Goal: Task Accomplishment & Management: Use online tool/utility

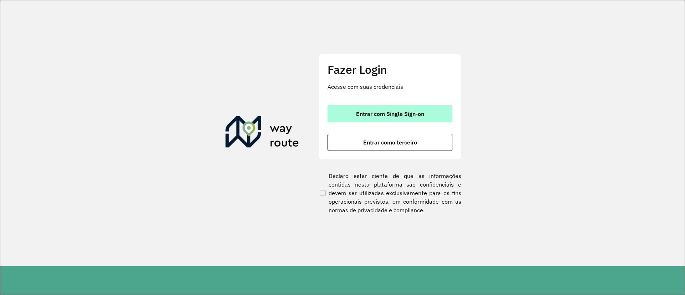
click at [345, 118] on button "Entrar com Single Sign-on" at bounding box center [390, 113] width 125 height 17
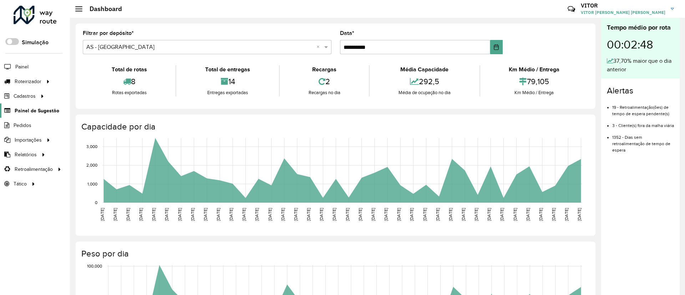
click at [46, 111] on span "Painel de Sugestão" at bounding box center [37, 110] width 45 height 7
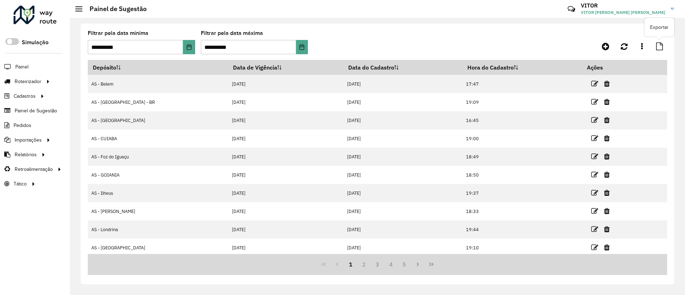
click at [454, 42] on link at bounding box center [659, 46] width 15 height 13
click at [25, 111] on span "Painel de Sugestão" at bounding box center [37, 110] width 45 height 7
click at [454, 49] on icon at bounding box center [605, 46] width 7 height 9
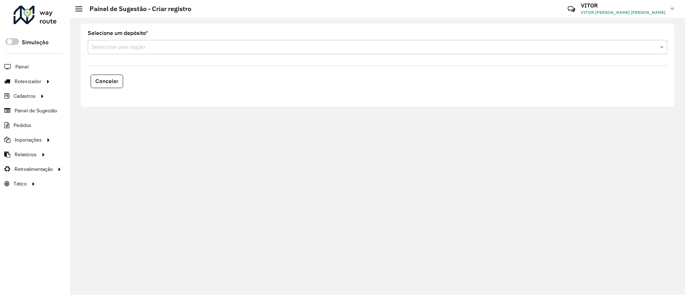
click at [208, 45] on input "text" at bounding box center [370, 47] width 558 height 9
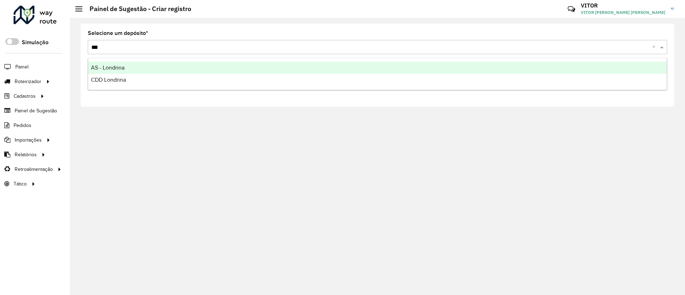
type input "****"
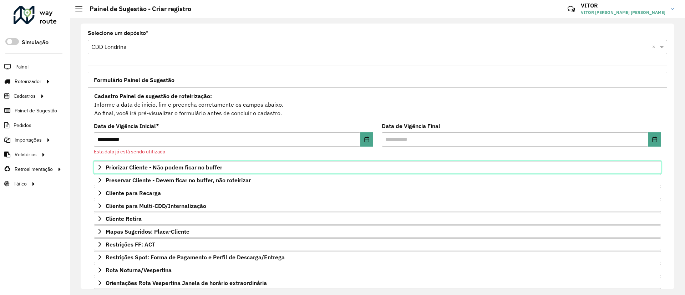
click at [149, 164] on span "Priorizar Cliente - Não podem ficar no buffer" at bounding box center [164, 167] width 117 height 6
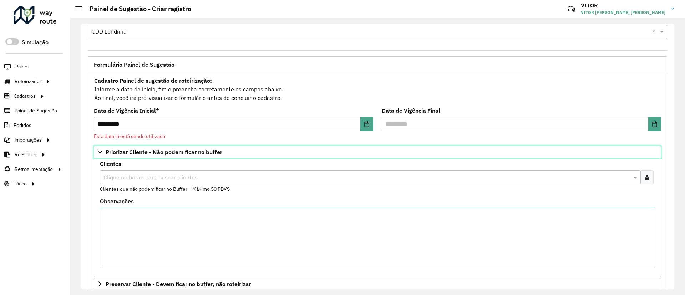
scroll to position [19, 0]
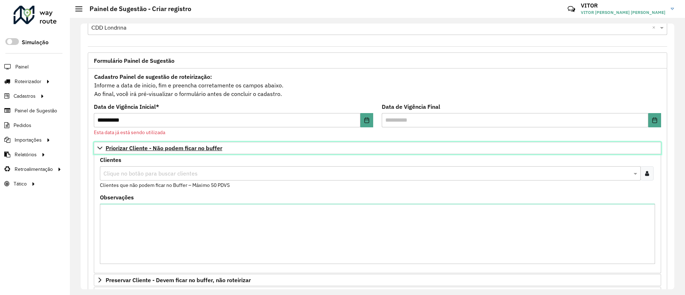
click at [135, 152] on link "Priorizar Cliente - Não podem ficar no buffer" at bounding box center [377, 148] width 567 height 12
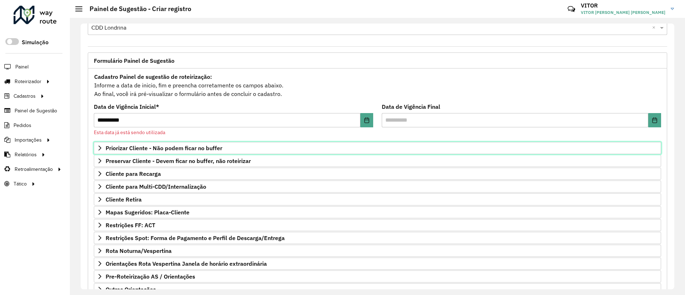
scroll to position [70, 0]
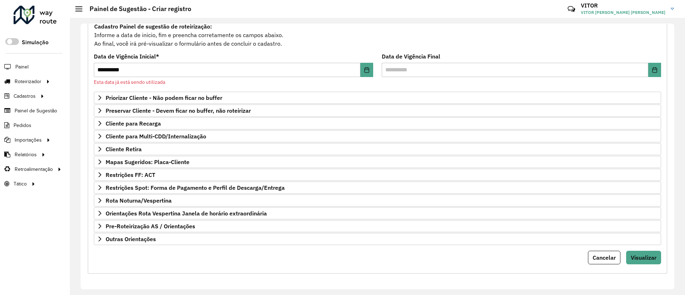
drag, startPoint x: 675, startPoint y: 95, endPoint x: 675, endPoint y: 90, distance: 4.6
click at [454, 90] on div "**********" at bounding box center [377, 156] width 615 height 277
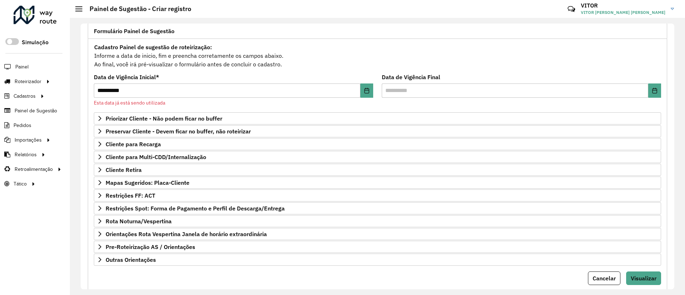
scroll to position [45, 0]
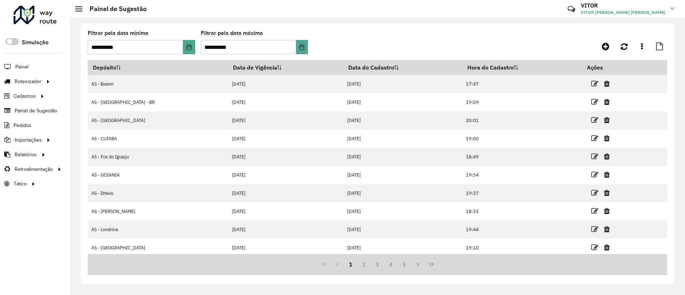
click at [34, 25] on link at bounding box center [35, 16] width 43 height 21
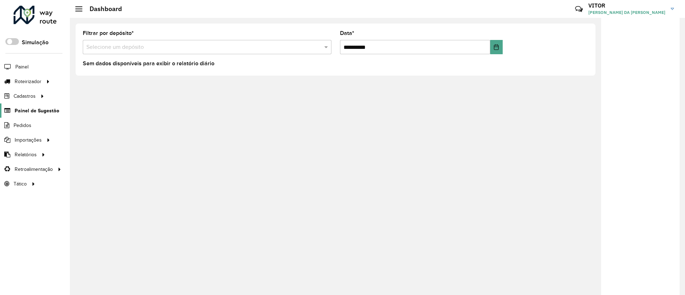
click at [30, 112] on span "Painel de Sugestão" at bounding box center [37, 110] width 45 height 7
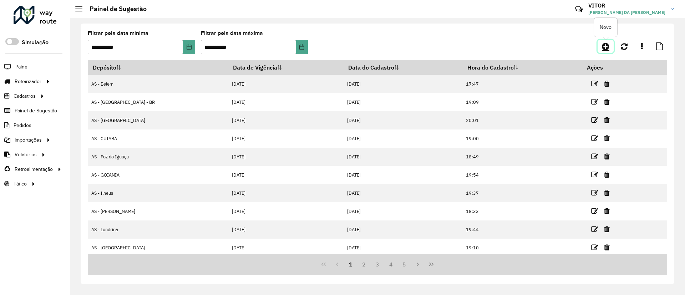
click at [607, 46] on icon at bounding box center [605, 46] width 7 height 9
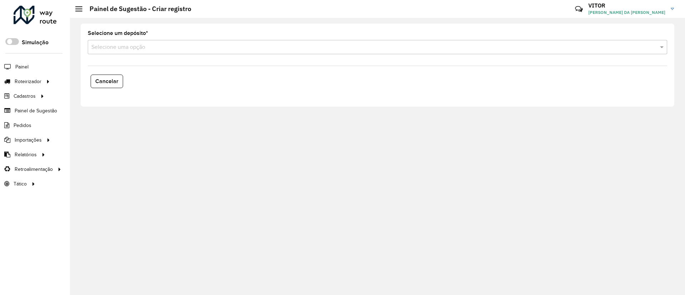
click at [121, 51] on input "text" at bounding box center [370, 47] width 558 height 9
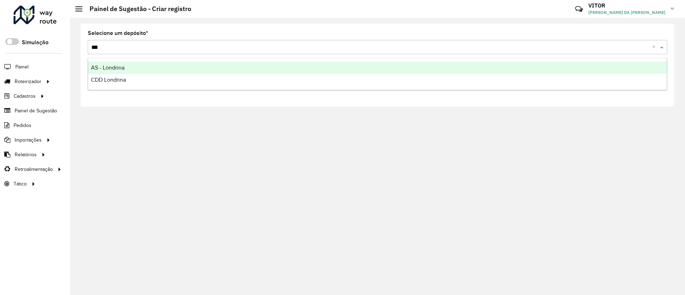
type input "****"
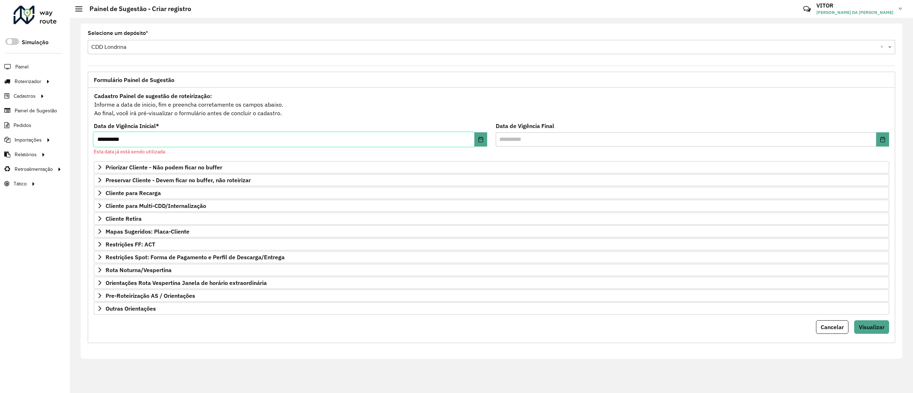
click at [472, 138] on input "**********" at bounding box center [284, 139] width 381 height 14
click at [477, 138] on button "Choose Date" at bounding box center [481, 139] width 13 height 14
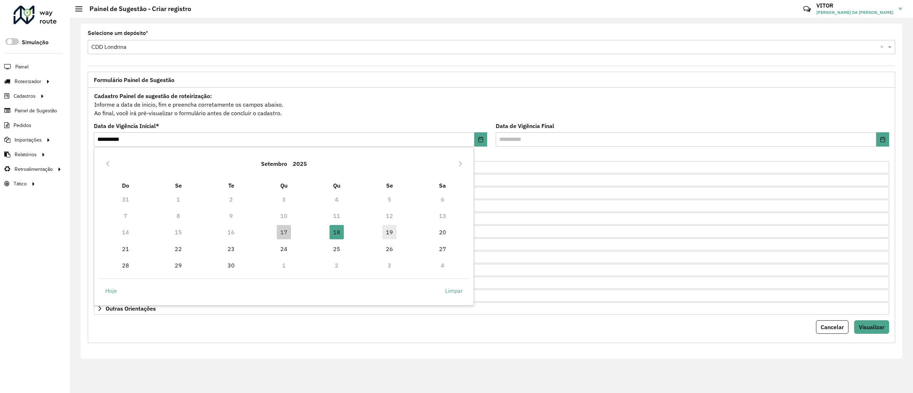
click at [397, 227] on td "19" at bounding box center [389, 232] width 53 height 16
click at [391, 229] on span "19" at bounding box center [389, 232] width 14 height 14
type input "**********"
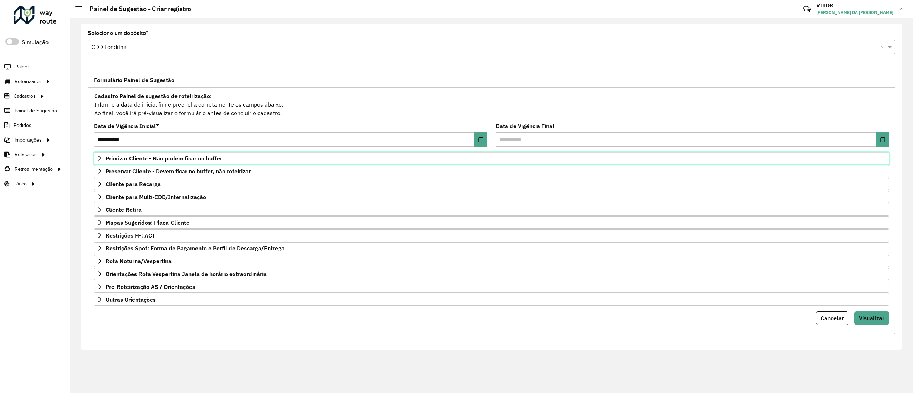
click at [238, 158] on link "Priorizar Cliente - Não podem ficar no buffer" at bounding box center [492, 158] width 796 height 12
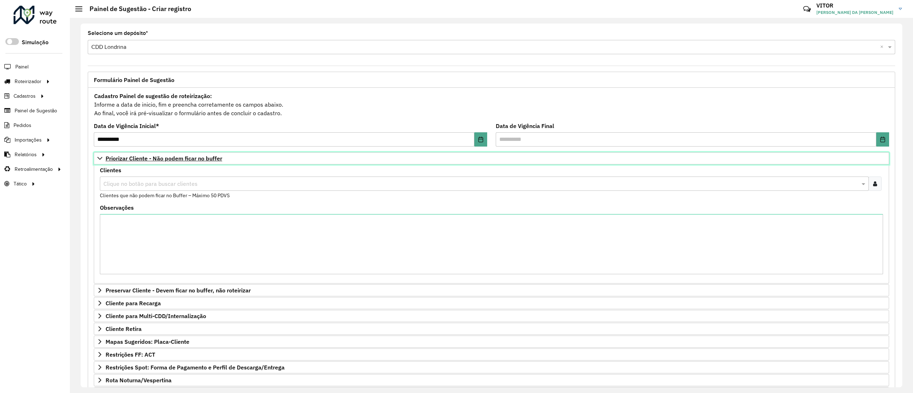
drag, startPoint x: 230, startPoint y: 159, endPoint x: 141, endPoint y: 160, distance: 89.2
click at [141, 160] on link "Priorizar Cliente - Não podem ficar no buffer" at bounding box center [492, 158] width 796 height 12
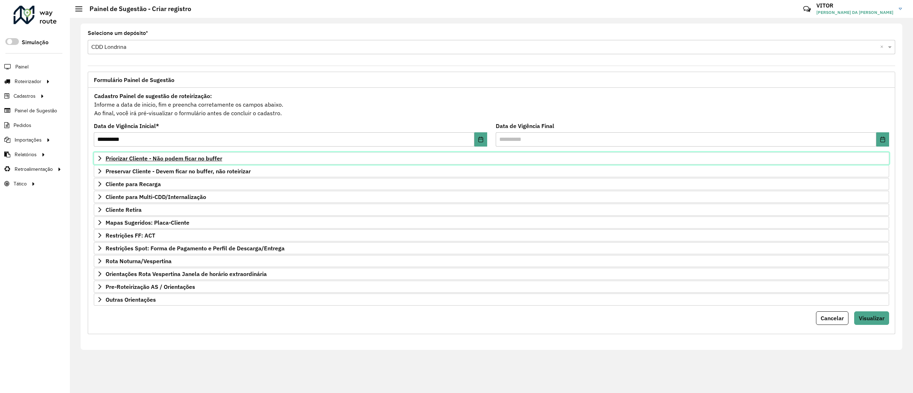
drag, startPoint x: 106, startPoint y: 158, endPoint x: 250, endPoint y: 155, distance: 144.2
click at [239, 158] on link "Priorizar Cliente - Não podem ficar no buffer" at bounding box center [492, 158] width 796 height 12
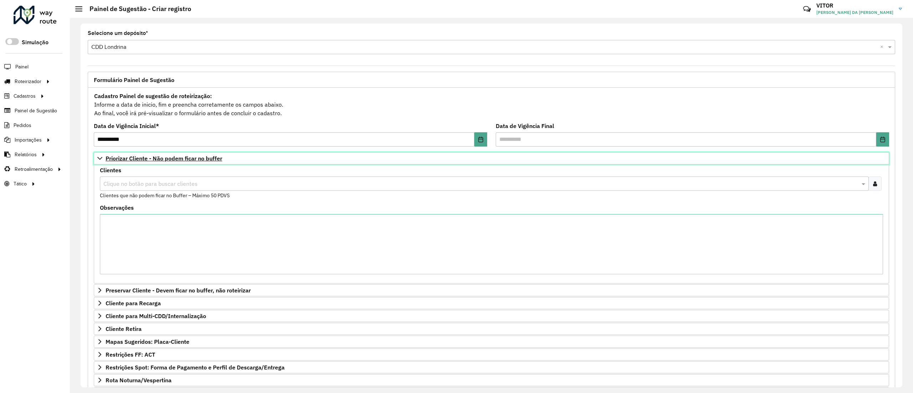
click at [253, 158] on link "Priorizar Cliente - Não podem ficar no buffer" at bounding box center [492, 158] width 796 height 12
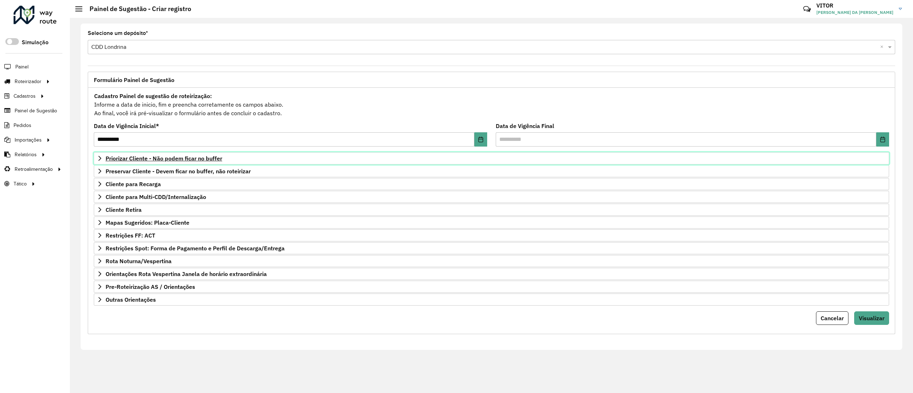
drag, startPoint x: 243, startPoint y: 160, endPoint x: 120, endPoint y: 162, distance: 123.5
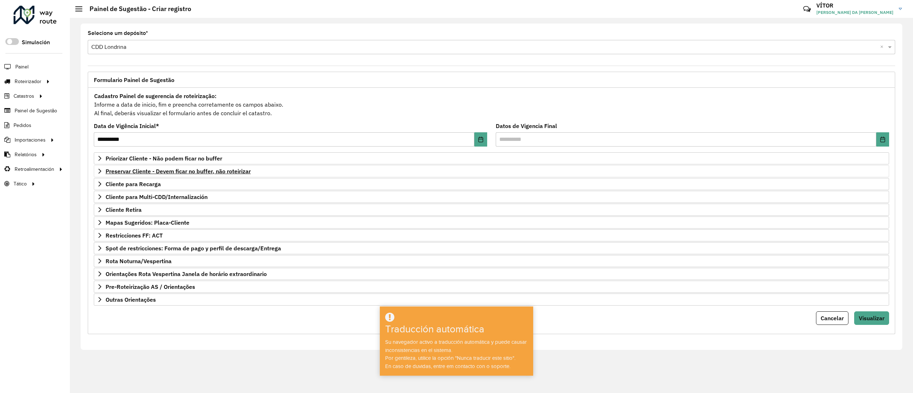
click at [457, 295] on font "Su navegador activo a traducción automática y puede causar inconsistencias en e…" at bounding box center [456, 346] width 142 height 14
click at [644, 47] on input "text" at bounding box center [484, 47] width 786 height 9
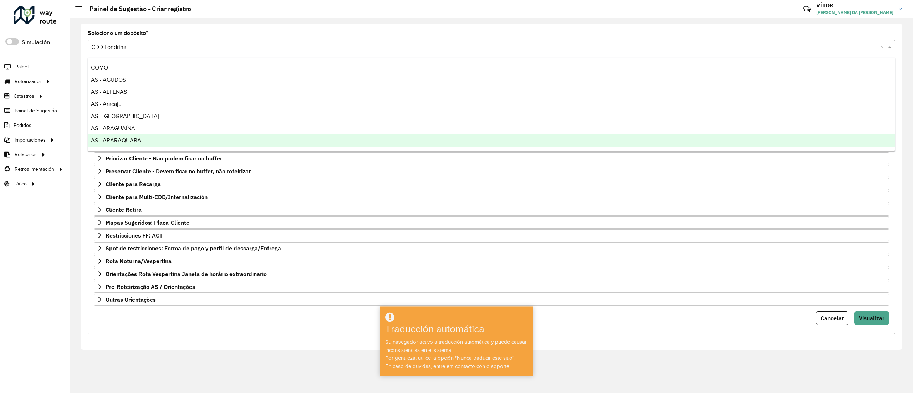
click at [0, 264] on div "Roteirizador AmbevTech Simulación Painel Roteirizador Entregas Catastros Contro…" at bounding box center [35, 196] width 70 height 393
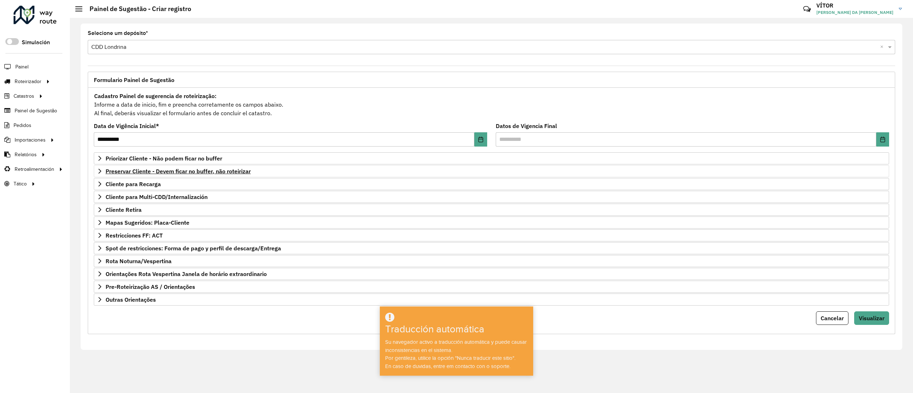
click at [19, 288] on div "Roteirizador AmbevTech Simulación Painel Roteirizador Entregas Catastros Contro…" at bounding box center [35, 196] width 70 height 393
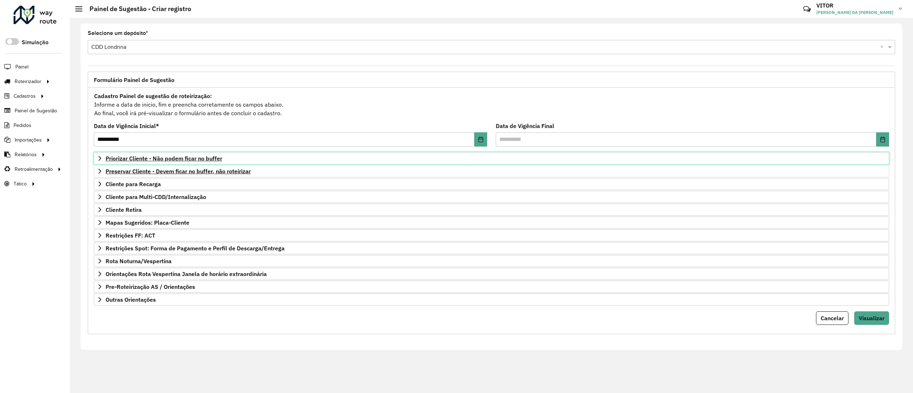
click at [176, 158] on span "Priorizar Cliente - Não podem ficar no buffer" at bounding box center [164, 159] width 117 height 6
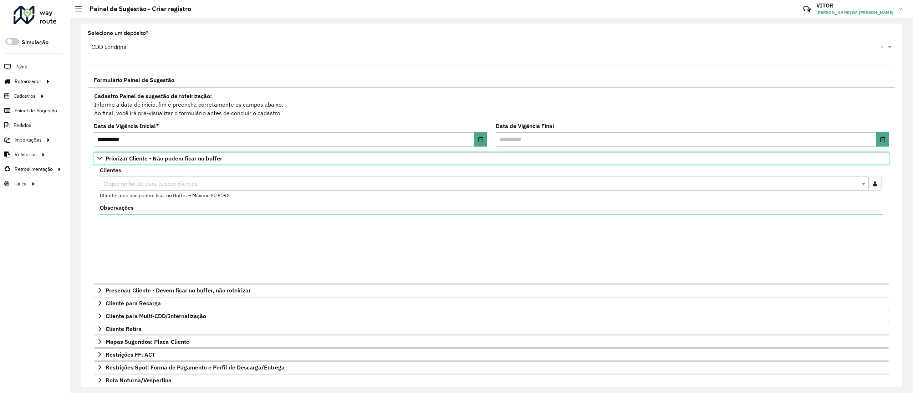
click at [252, 158] on link "Priorizar Cliente - Não podem ficar no buffer" at bounding box center [492, 158] width 796 height 12
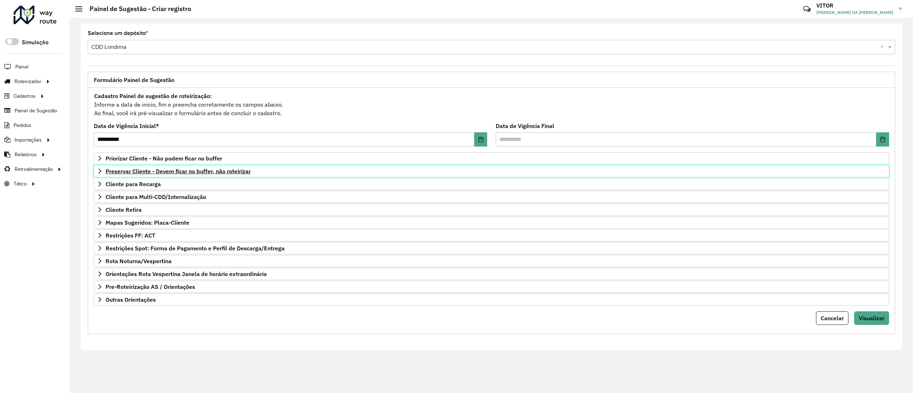
click at [260, 176] on link "Preservar Cliente - Devem ficar no buffer, não roteirizar" at bounding box center [492, 171] width 796 height 12
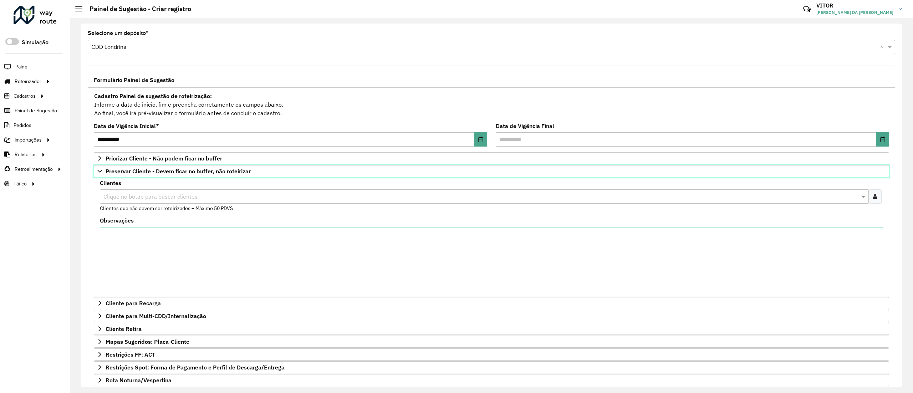
click at [184, 177] on link "Preservar Cliente - Devem ficar no buffer, não roteirizar" at bounding box center [492, 171] width 796 height 12
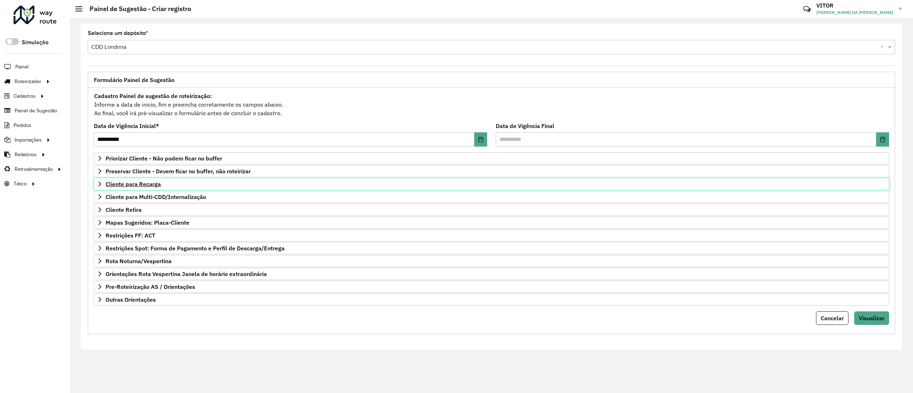
click at [141, 187] on span "Cliente para Recarga" at bounding box center [133, 184] width 55 height 6
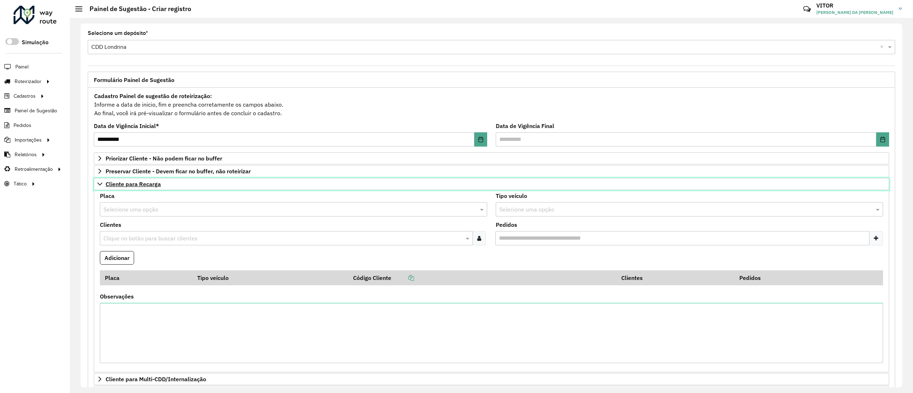
click at [145, 189] on link "Cliente para Recarga" at bounding box center [492, 184] width 796 height 12
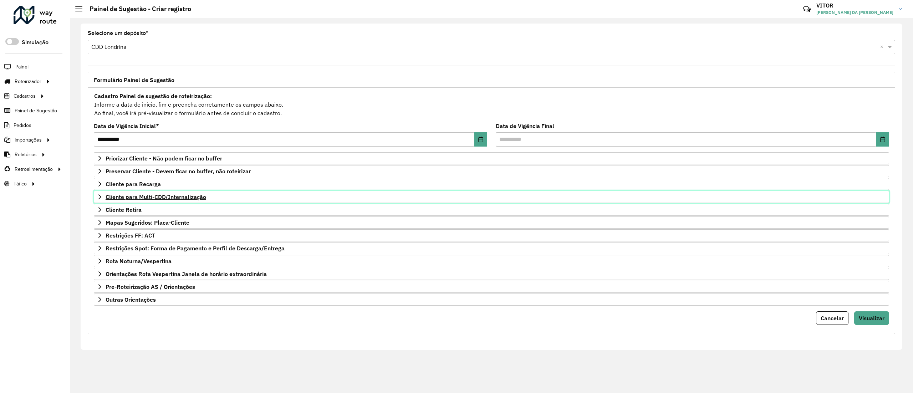
click at [151, 203] on link "Cliente para Multi-CDD/Internalização" at bounding box center [492, 197] width 796 height 12
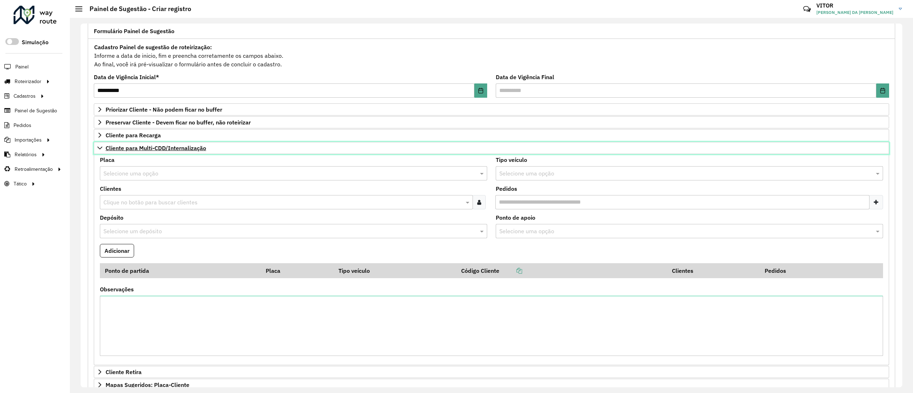
scroll to position [71, 0]
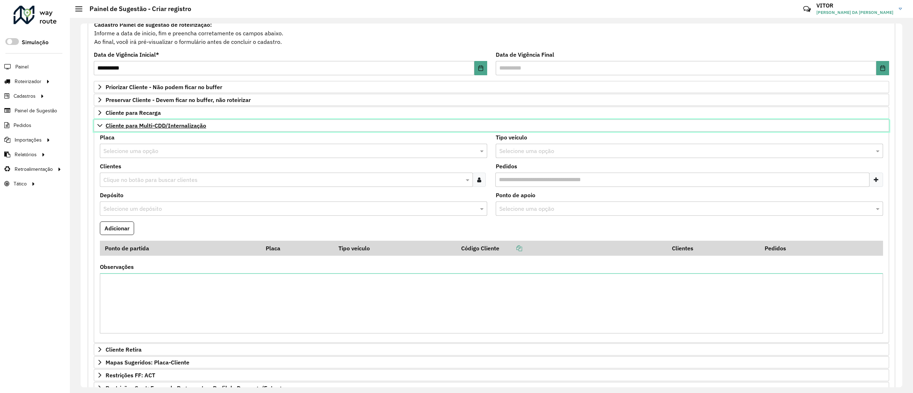
click at [151, 126] on span "Cliente para Multi-CDD/Internalização" at bounding box center [156, 126] width 101 height 6
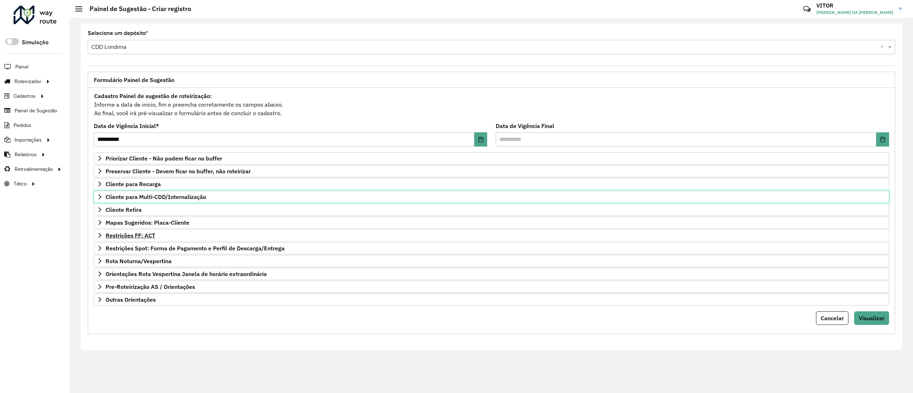
scroll to position [0, 0]
click at [135, 209] on span "Cliente Retira" at bounding box center [124, 210] width 36 height 6
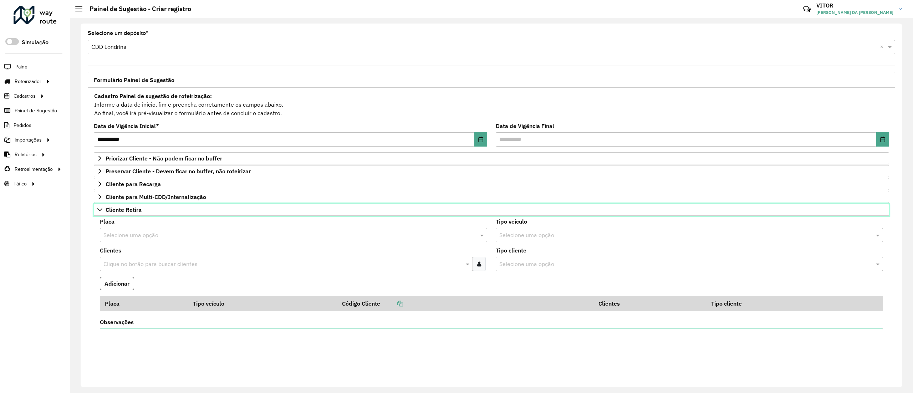
scroll to position [71, 0]
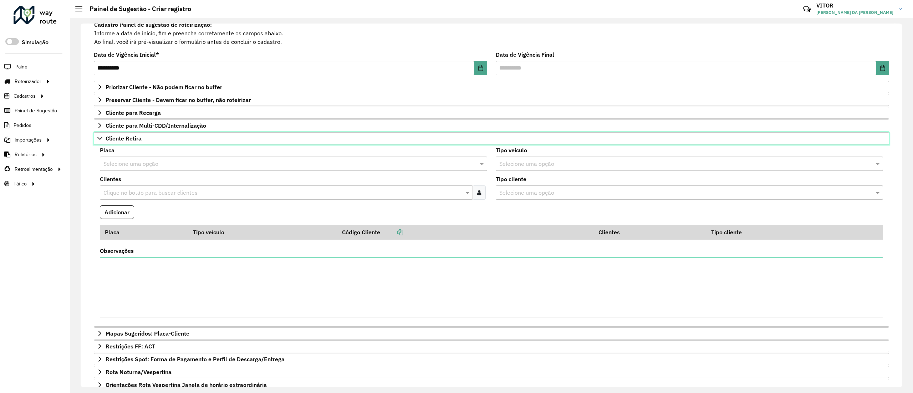
click at [149, 141] on link "Cliente Retira" at bounding box center [492, 138] width 796 height 12
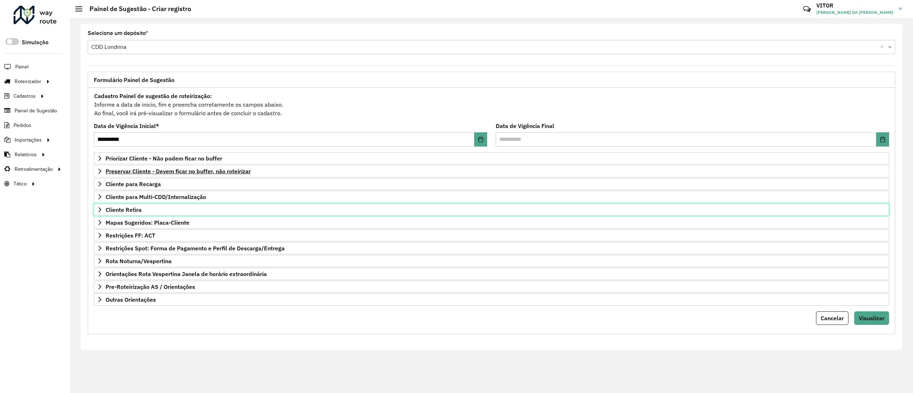
scroll to position [0, 0]
click at [158, 225] on span "Mapas Sugeridos: Placa-Cliente" at bounding box center [148, 223] width 84 height 6
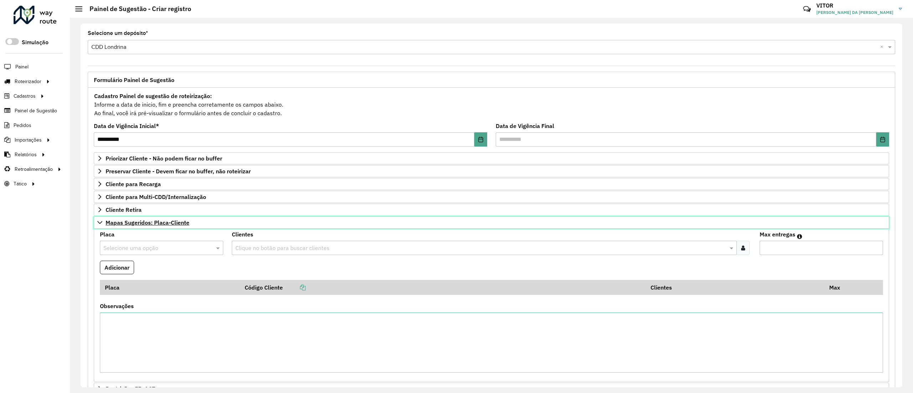
click at [186, 223] on span "Mapas Sugeridos: Placa-Cliente" at bounding box center [148, 223] width 84 height 6
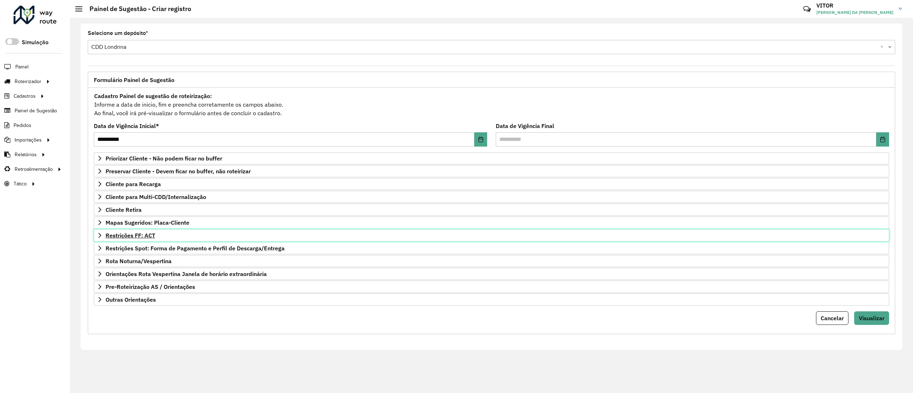
click at [181, 232] on link "Restrições FF: ACT" at bounding box center [492, 235] width 796 height 12
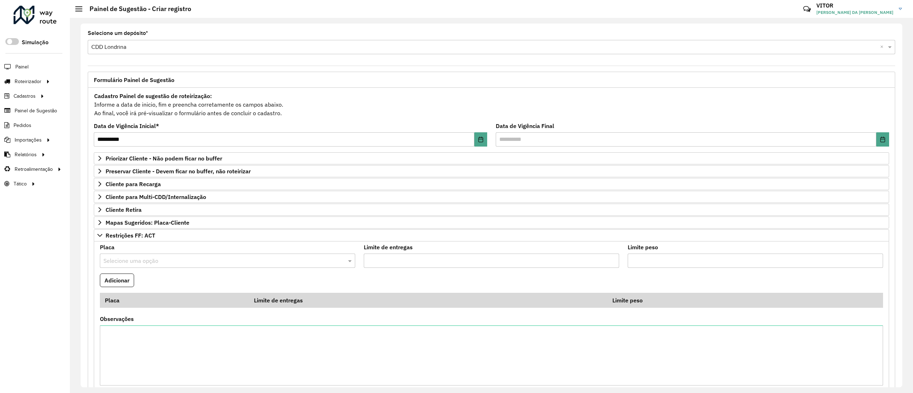
click at [189, 260] on input "text" at bounding box center [220, 261] width 234 height 9
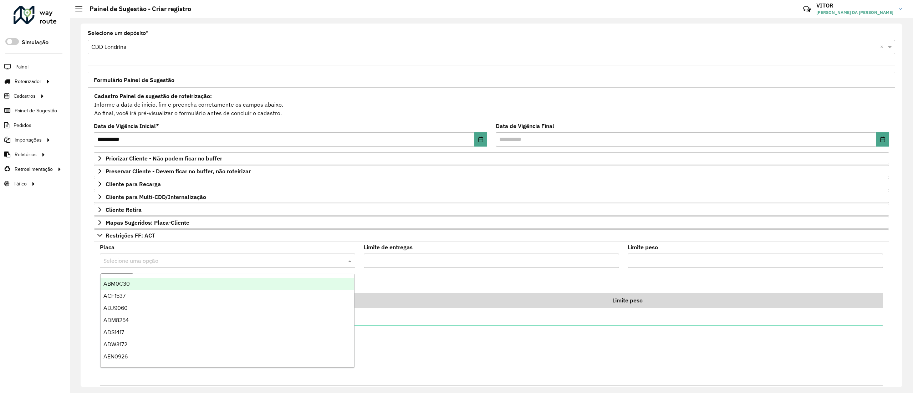
click at [190, 260] on input "text" at bounding box center [220, 261] width 234 height 9
click at [189, 259] on input "text" at bounding box center [220, 261] width 234 height 9
click at [192, 261] on input "text" at bounding box center [220, 261] width 234 height 9
click at [192, 262] on input "text" at bounding box center [220, 261] width 234 height 9
click at [187, 264] on input "text" at bounding box center [220, 261] width 234 height 9
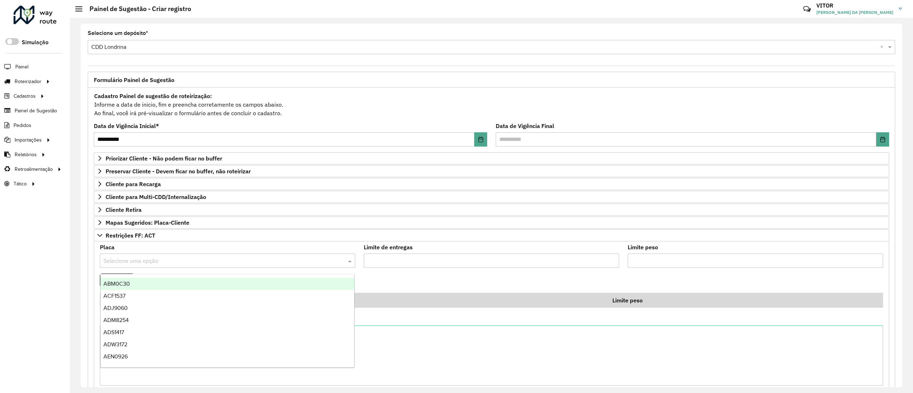
click at [293, 265] on input "text" at bounding box center [220, 261] width 234 height 9
click at [250, 244] on div "Placa Selecione uma opção Limite de entregas Limite peso Adicionar Placa Limite…" at bounding box center [492, 319] width 796 height 154
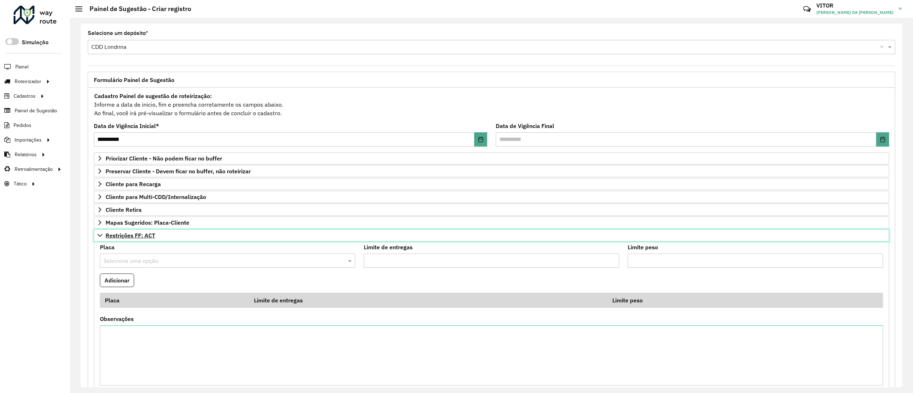
click at [243, 242] on link "Restrições FF: ACT" at bounding box center [492, 235] width 796 height 12
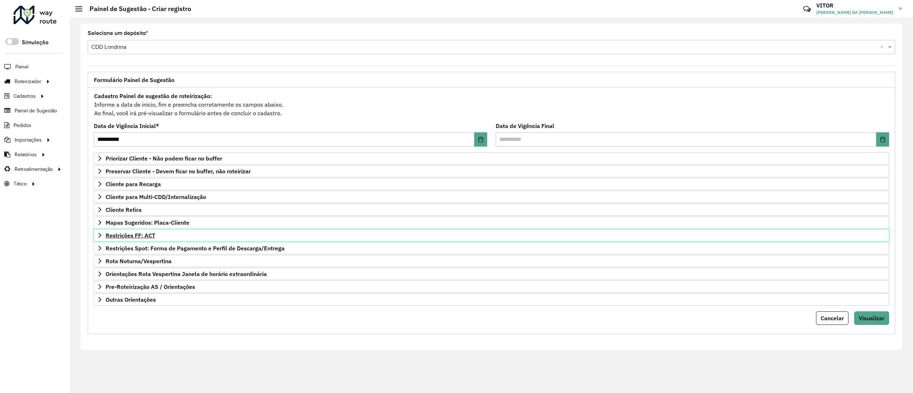
click at [148, 241] on link "Restrições FF: ACT" at bounding box center [492, 235] width 796 height 12
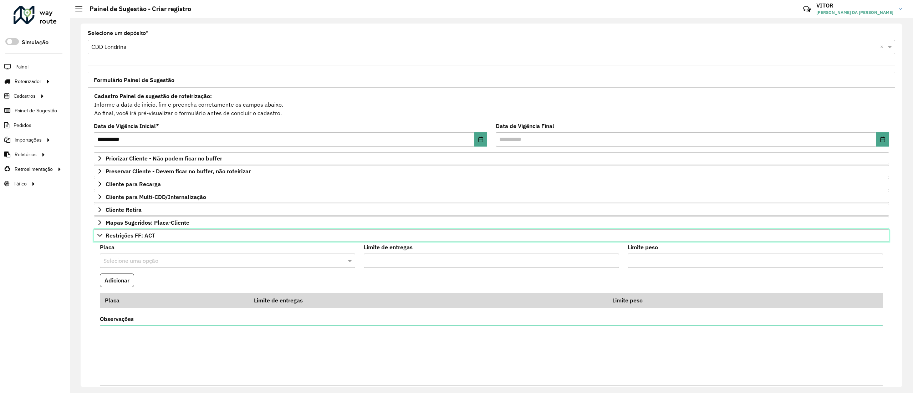
scroll to position [71, 0]
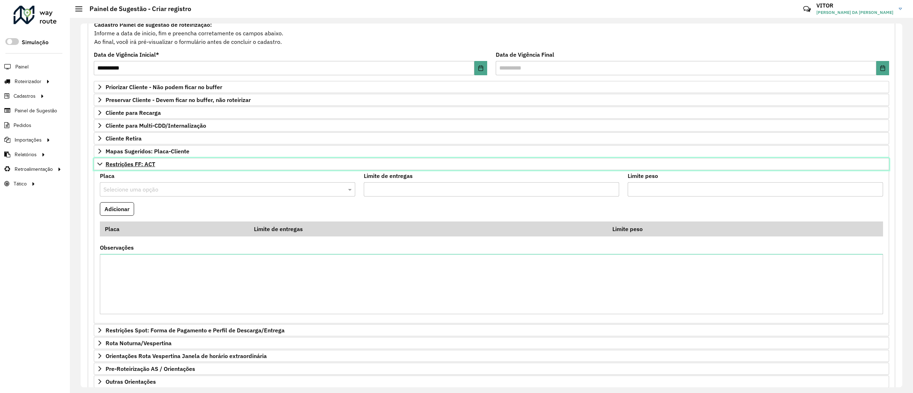
click at [128, 166] on span "Restrições FF: ACT" at bounding box center [131, 164] width 50 height 6
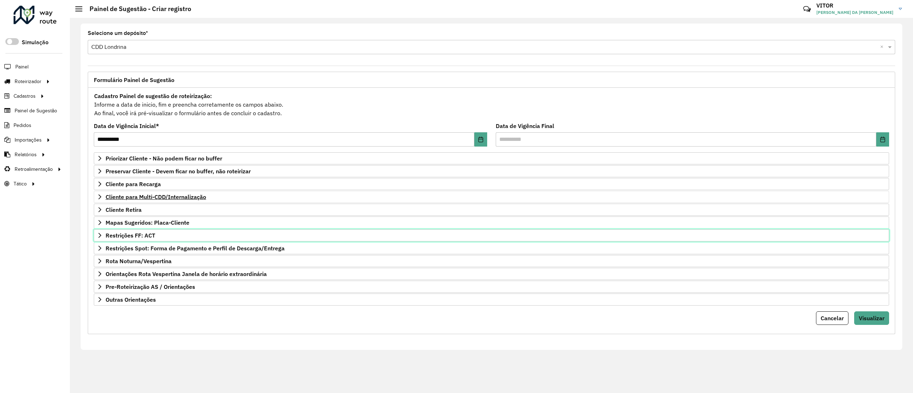
scroll to position [0, 0]
click at [138, 248] on span "Restrições Spot: Forma de Pagamento e Perfil de Descarga/Entrega" at bounding box center [195, 248] width 179 height 6
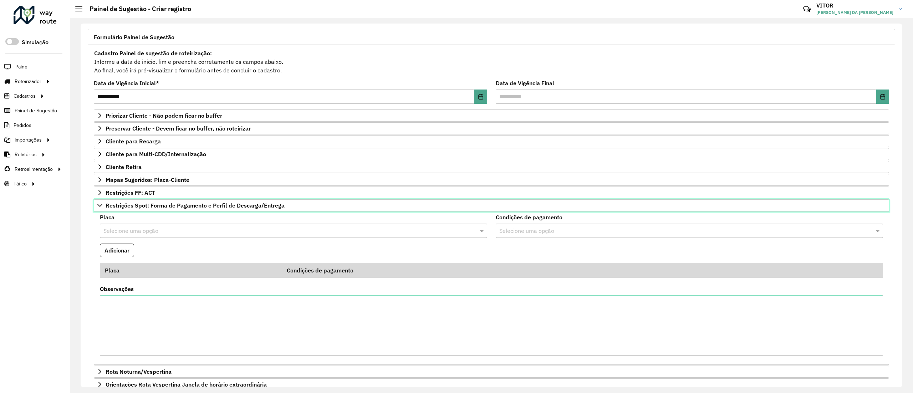
scroll to position [71, 0]
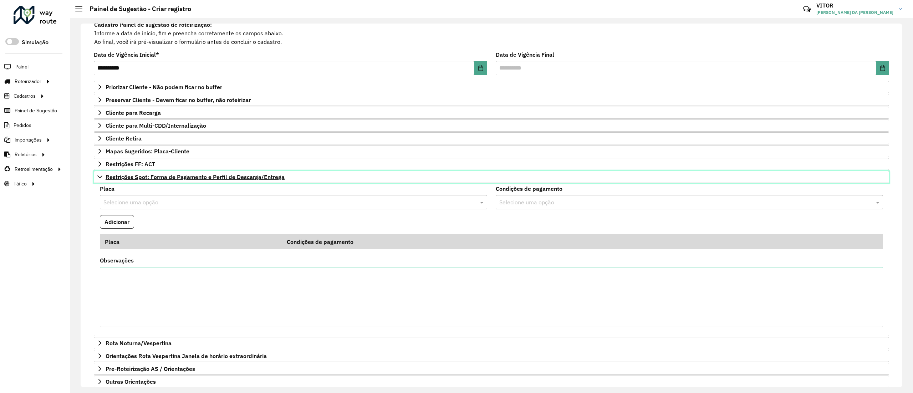
click at [146, 180] on span "Restrições Spot: Forma de Pagamento e Perfil de Descarga/Entrega" at bounding box center [195, 177] width 179 height 6
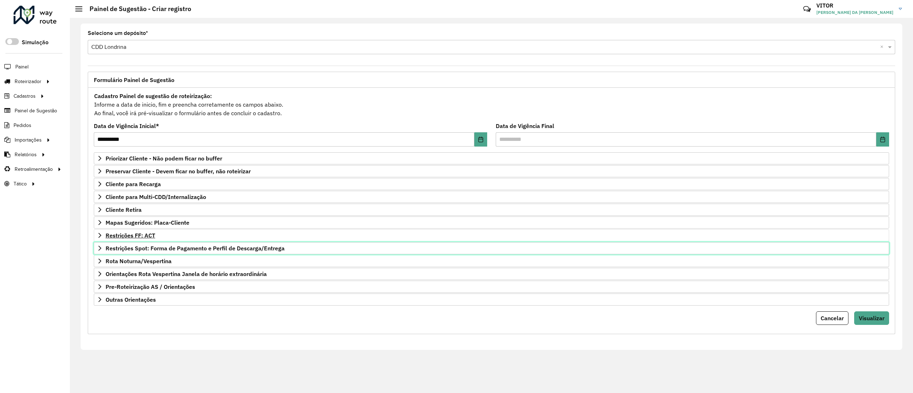
scroll to position [0, 0]
click at [142, 264] on span "Rota Noturna/Vespertina" at bounding box center [139, 261] width 66 height 6
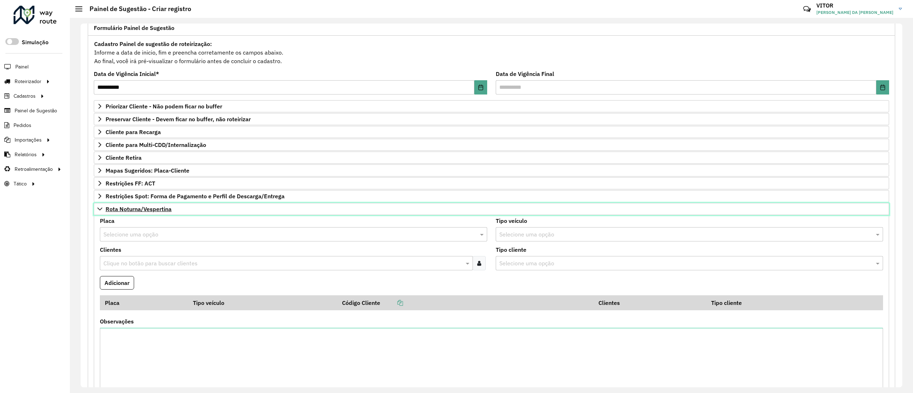
scroll to position [71, 0]
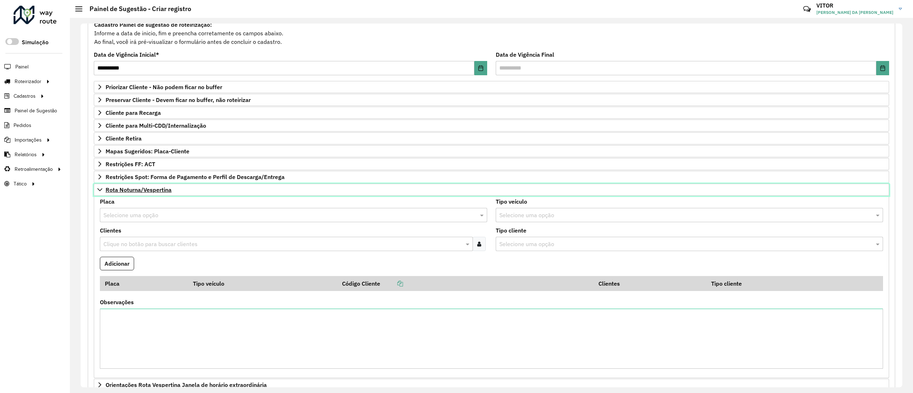
click at [191, 188] on link "Rota Noturna/Vespertina" at bounding box center [492, 190] width 796 height 12
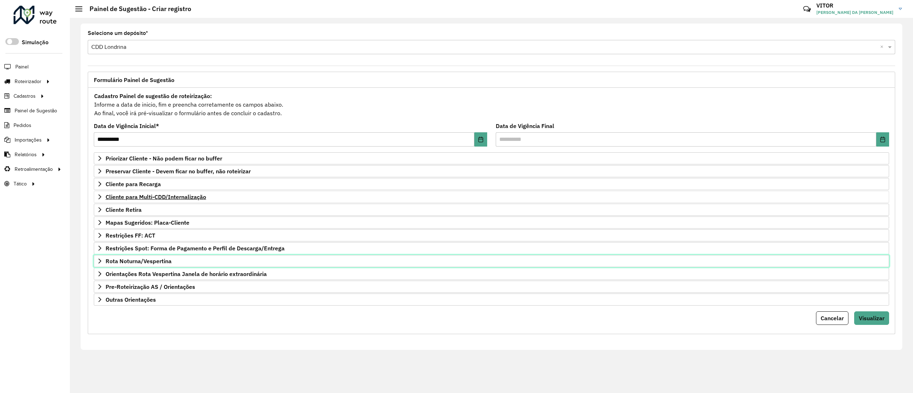
scroll to position [0, 0]
click at [193, 277] on span "Orientações Rota Vespertina Janela de horário extraordinária" at bounding box center [186, 274] width 161 height 6
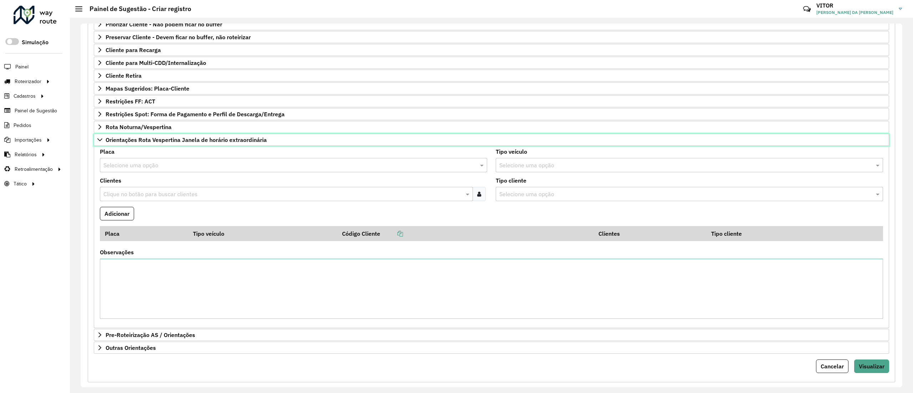
scroll to position [143, 0]
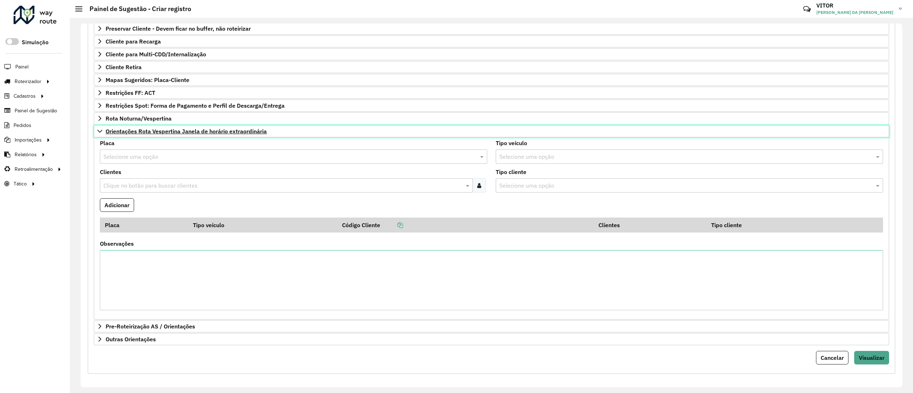
click at [143, 134] on span "Orientações Rota Vespertina Janela de horário extraordinária" at bounding box center [186, 131] width 161 height 6
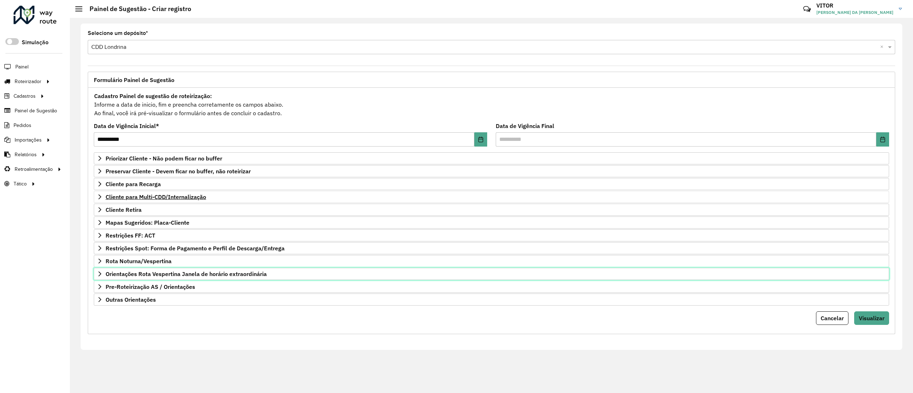
scroll to position [0, 0]
click at [143, 289] on span "Pre-Roteirização AS / Orientações" at bounding box center [151, 287] width 90 height 6
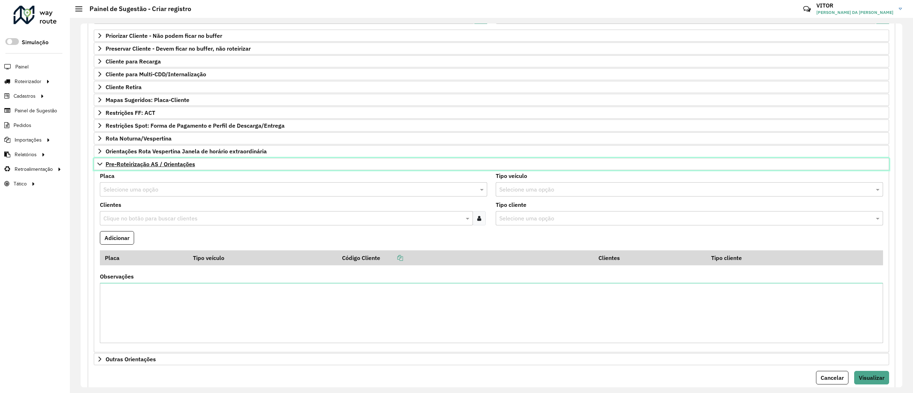
scroll to position [143, 0]
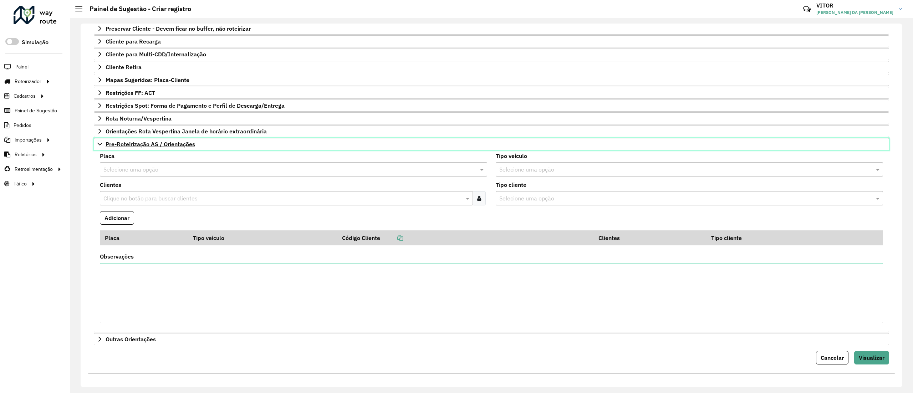
click at [207, 149] on link "Pre-Roteirização AS / Orientações" at bounding box center [492, 144] width 796 height 12
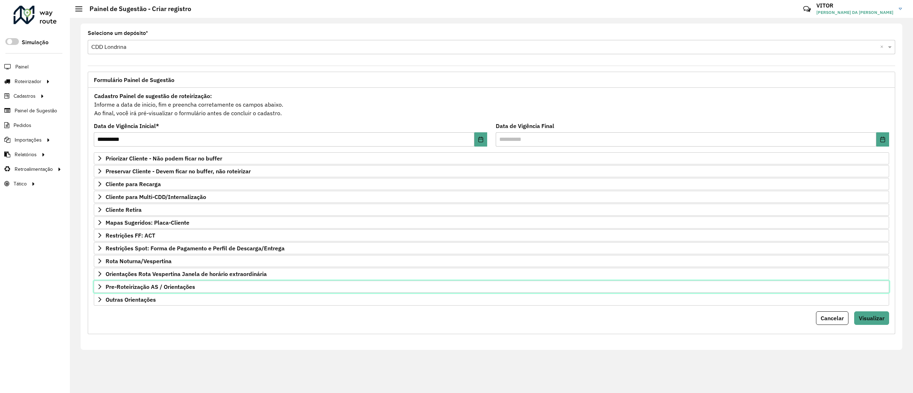
scroll to position [0, 0]
click at [156, 295] on span "Outras Orientações" at bounding box center [131, 300] width 50 height 6
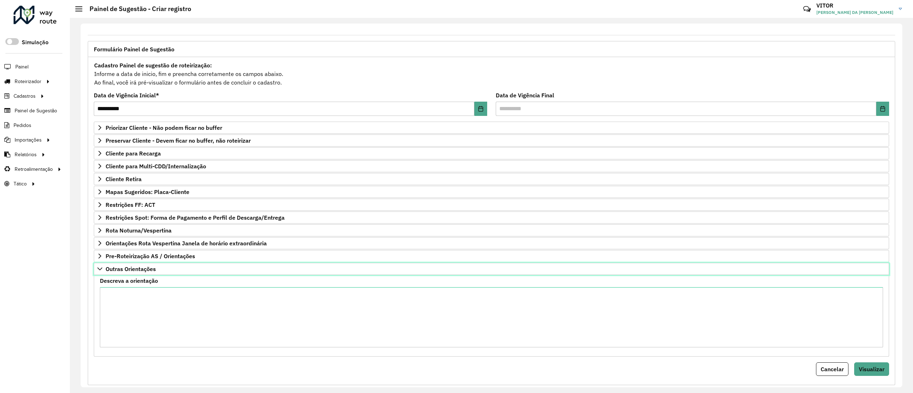
scroll to position [48, 0]
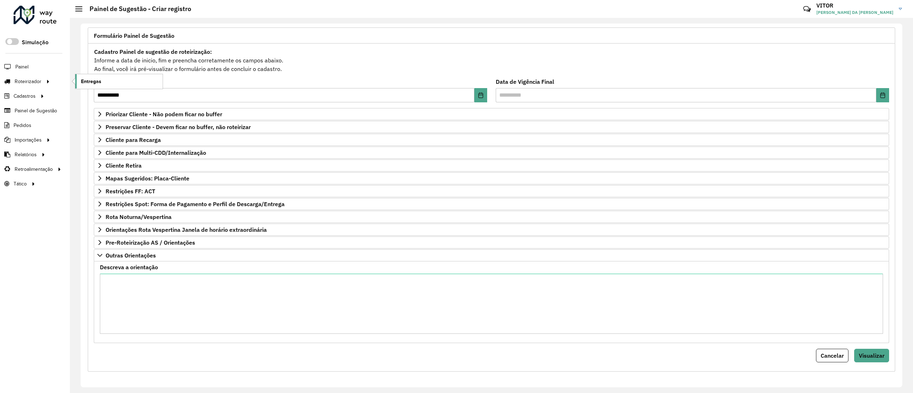
click at [90, 80] on span "Entregas" at bounding box center [91, 81] width 20 height 7
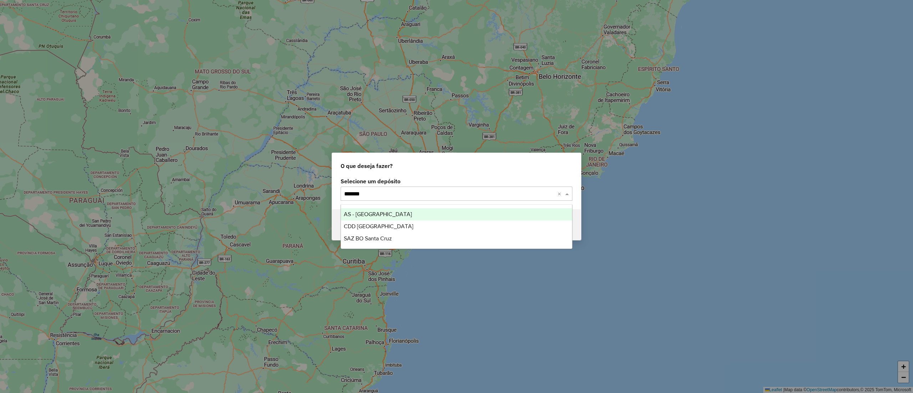
type input "********"
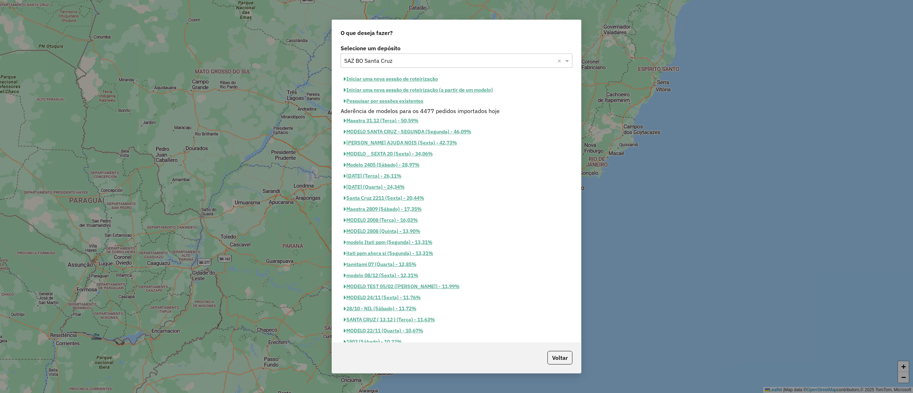
click at [374, 101] on button "Pesquisar por sessões existentes" at bounding box center [384, 101] width 86 height 11
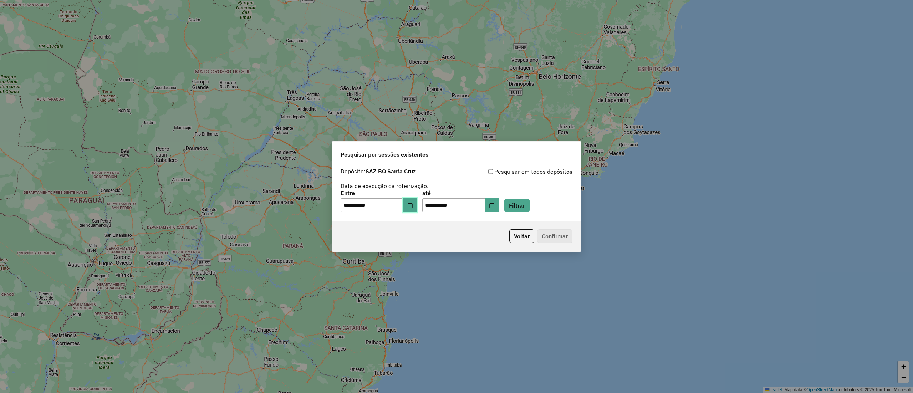
click at [417, 211] on button "Choose Date" at bounding box center [411, 205] width 14 height 14
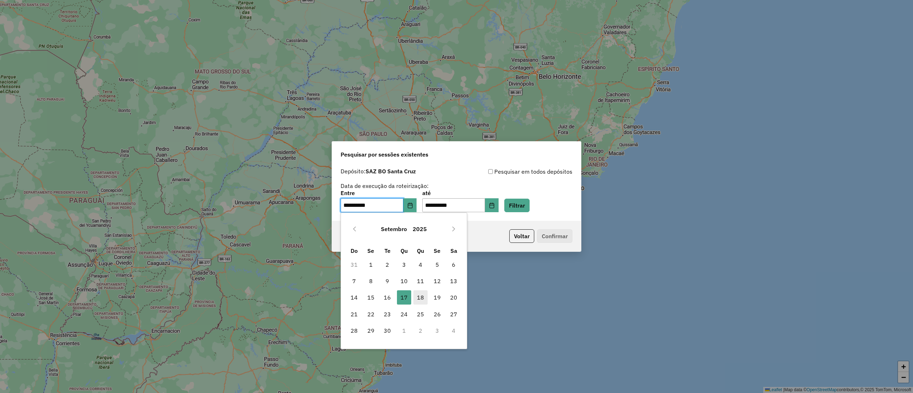
click at [426, 292] on span "18" at bounding box center [421, 297] width 14 height 14
type input "**********"
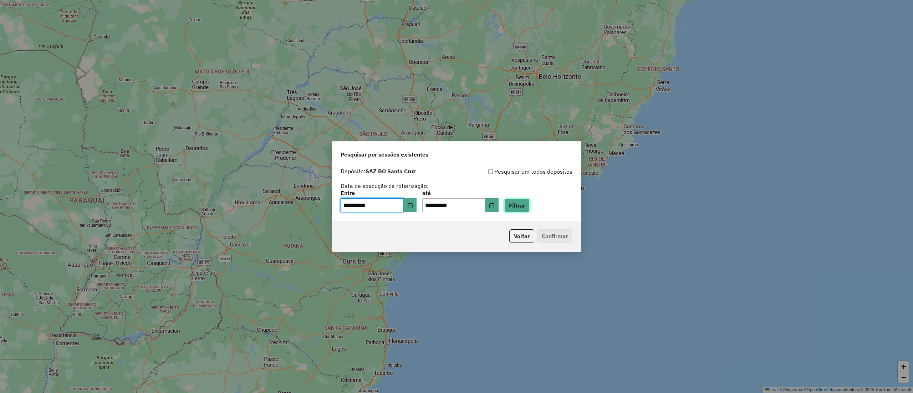
click at [523, 210] on button "Filtrar" at bounding box center [517, 206] width 25 height 14
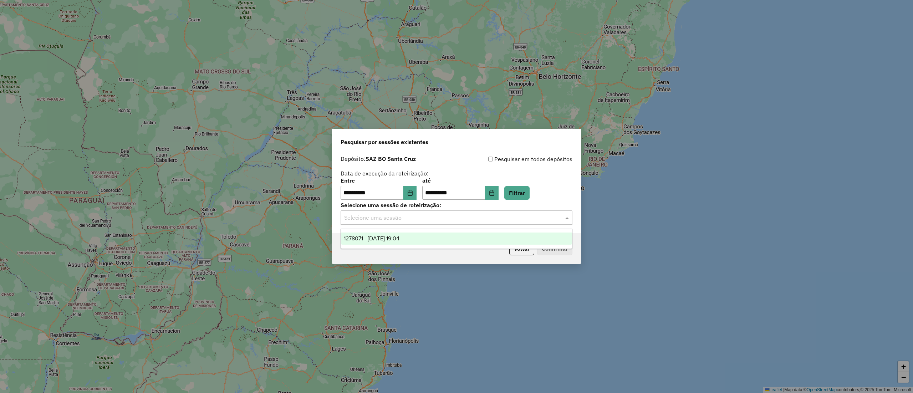
click at [379, 219] on input "text" at bounding box center [449, 218] width 211 height 9
click at [386, 233] on div "1278071 - 18/09/2025 19:04" at bounding box center [456, 239] width 231 height 12
click at [555, 257] on div "Voltar Confirmar" at bounding box center [456, 248] width 249 height 31
click at [554, 254] on button "Confirmar" at bounding box center [554, 249] width 35 height 14
click at [517, 256] on div "Voltar Confirmar" at bounding box center [456, 248] width 249 height 31
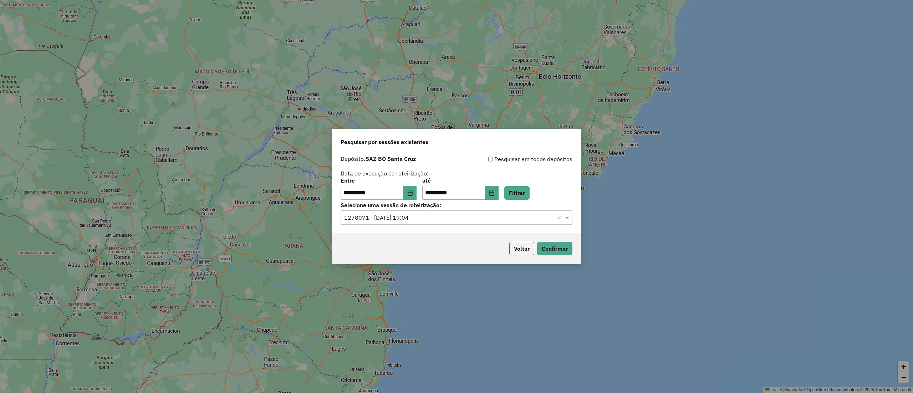
click at [518, 250] on button "Voltar" at bounding box center [522, 249] width 25 height 14
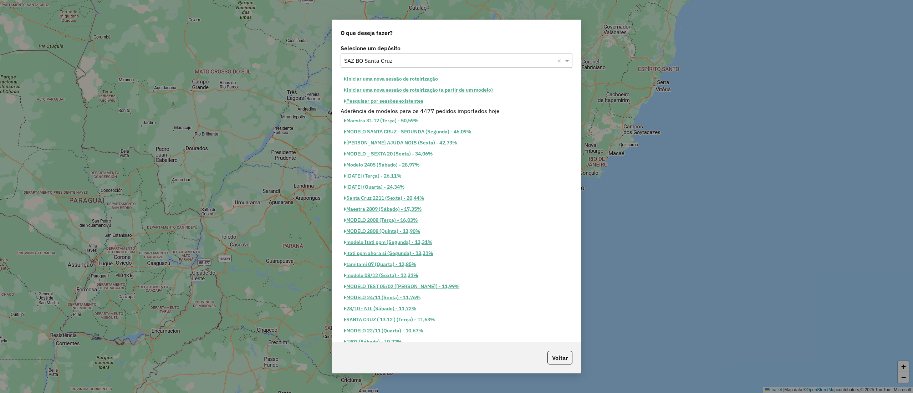
click at [573, 345] on div "Voltar" at bounding box center [456, 358] width 249 height 31
click at [566, 357] on button "Voltar" at bounding box center [560, 358] width 25 height 14
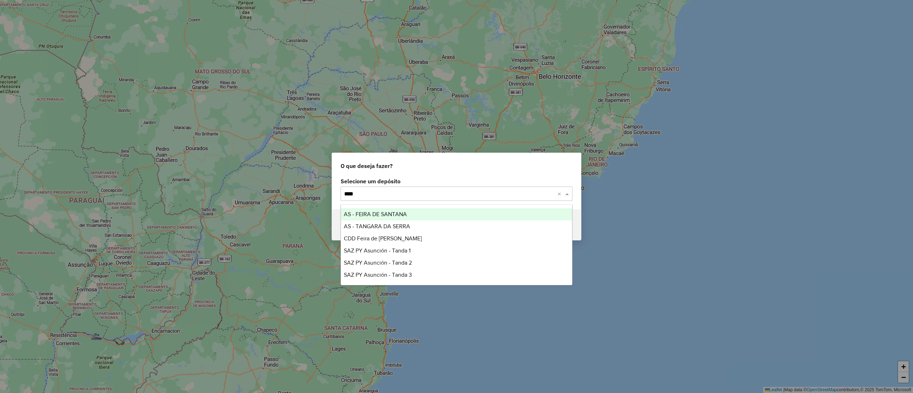
type input "*****"
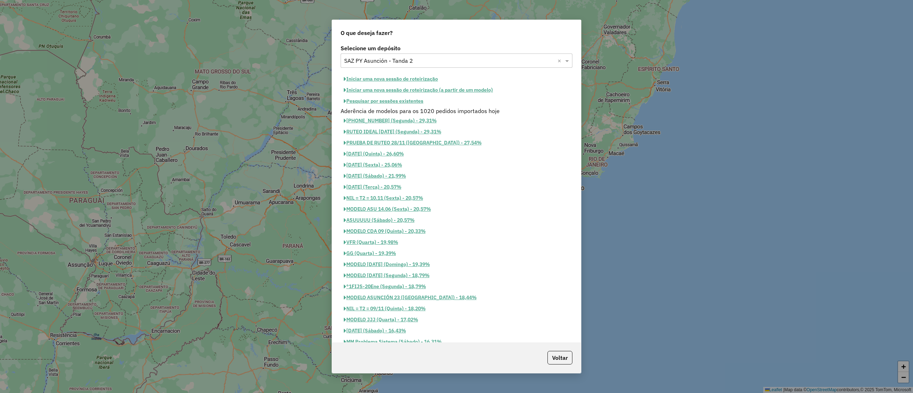
click at [374, 108] on div "Aderência de modelos para os 1020 pedidos importados hoje" at bounding box center [456, 111] width 240 height 9
click at [373, 106] on button "Pesquisar por sessões existentes" at bounding box center [384, 101] width 86 height 11
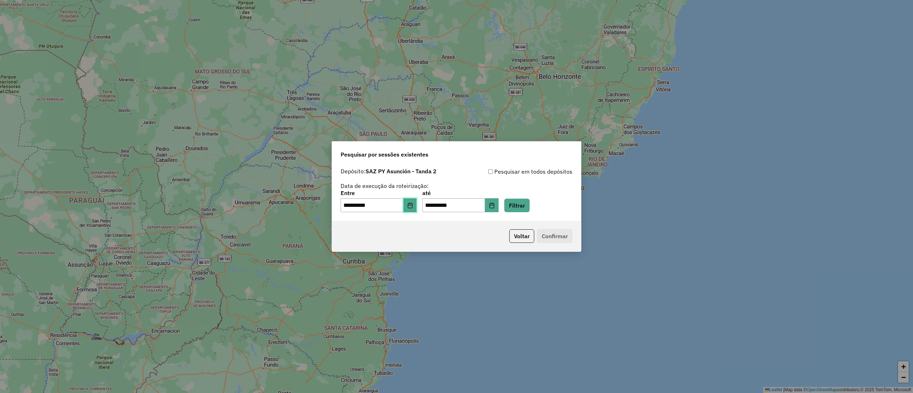
click at [413, 205] on icon "Choose Date" at bounding box center [410, 206] width 6 height 6
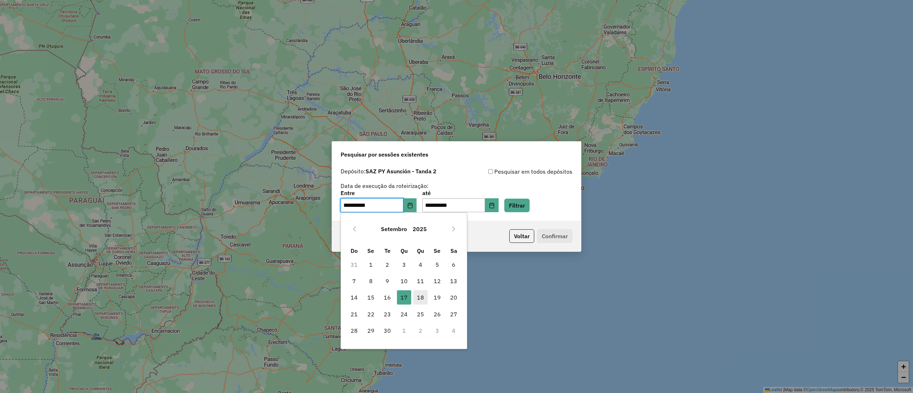
click at [426, 296] on span "18" at bounding box center [421, 297] width 14 height 14
type input "**********"
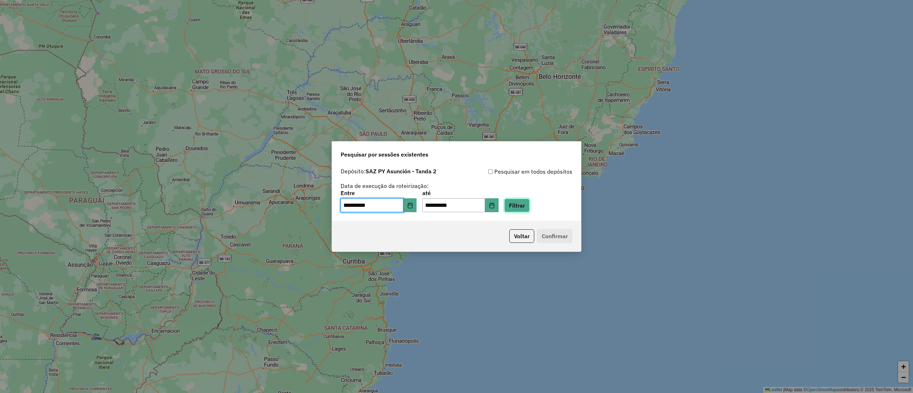
click at [525, 210] on button "Filtrar" at bounding box center [517, 206] width 25 height 14
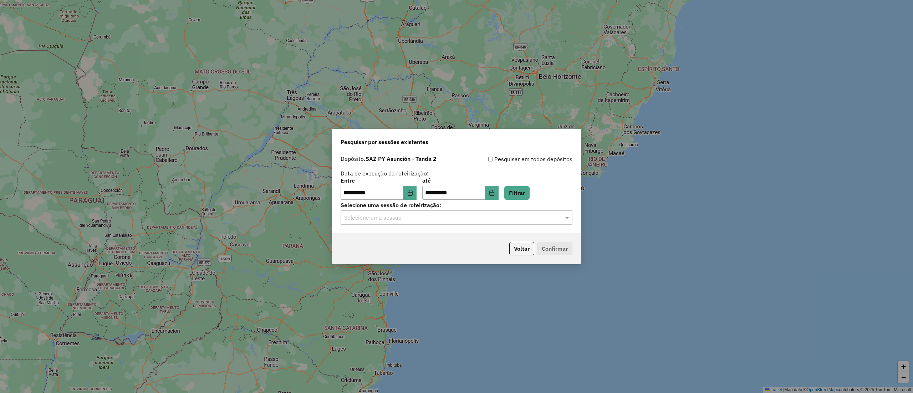
click at [439, 224] on div "Selecione uma sessão" at bounding box center [457, 218] width 232 height 14
click at [436, 241] on div "1278169 - 18/09/2025 20:14" at bounding box center [456, 239] width 231 height 12
click at [552, 247] on button "Confirmar" at bounding box center [554, 249] width 35 height 14
click at [568, 256] on div "Voltar Confirmar" at bounding box center [456, 248] width 249 height 31
click at [567, 249] on button "Confirmar" at bounding box center [554, 249] width 35 height 14
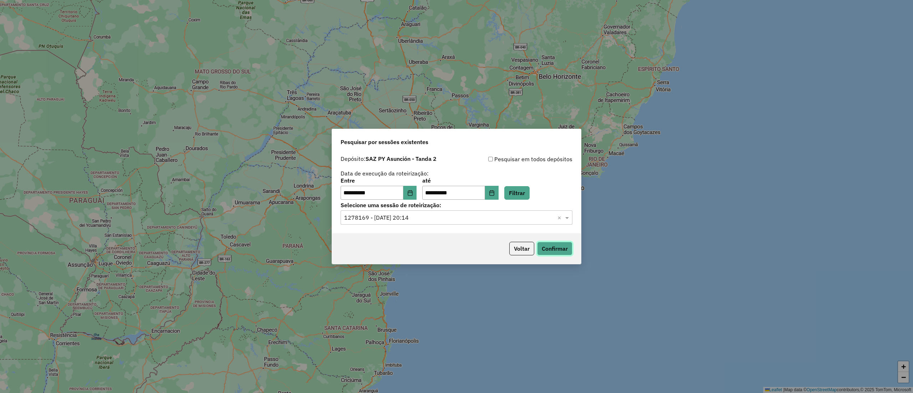
click at [547, 253] on button "Confirmar" at bounding box center [554, 249] width 35 height 14
click at [520, 252] on button "Voltar" at bounding box center [522, 249] width 25 height 14
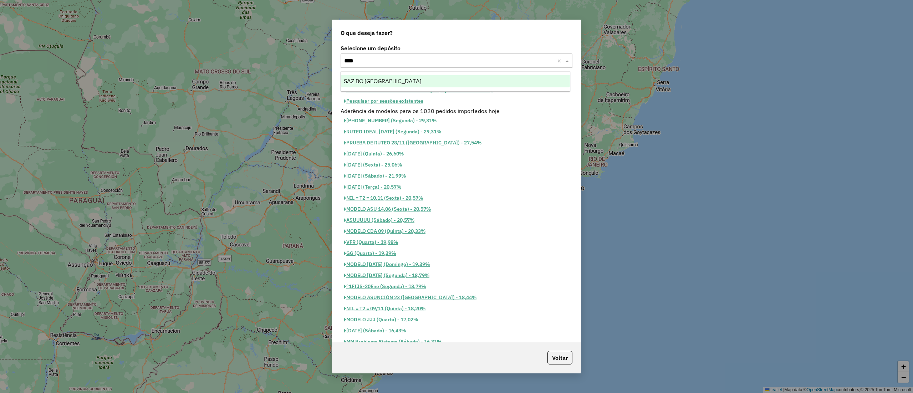
type input "*****"
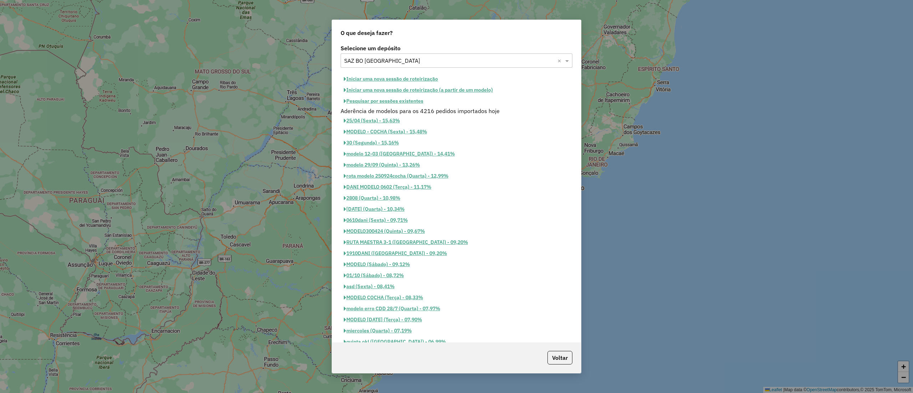
click at [399, 105] on button "Pesquisar por sessões existentes" at bounding box center [384, 101] width 86 height 11
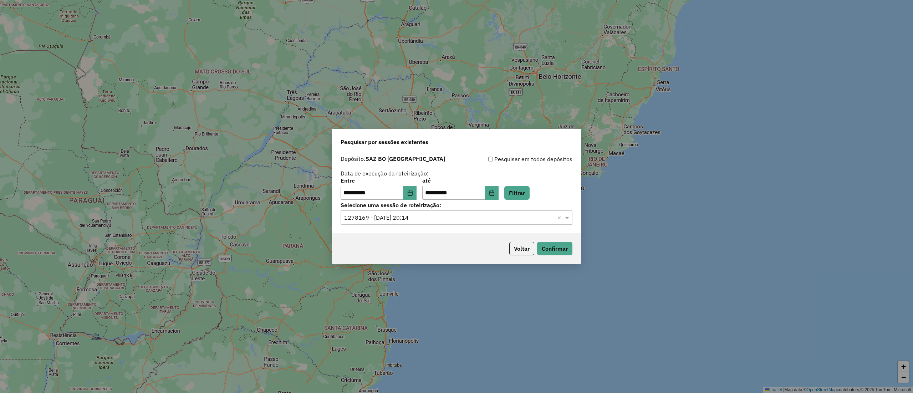
click at [416, 201] on label "Selecione uma sessão de roteirização:" at bounding box center [457, 205] width 232 height 9
click at [412, 198] on button "Choose Date" at bounding box center [411, 193] width 14 height 14
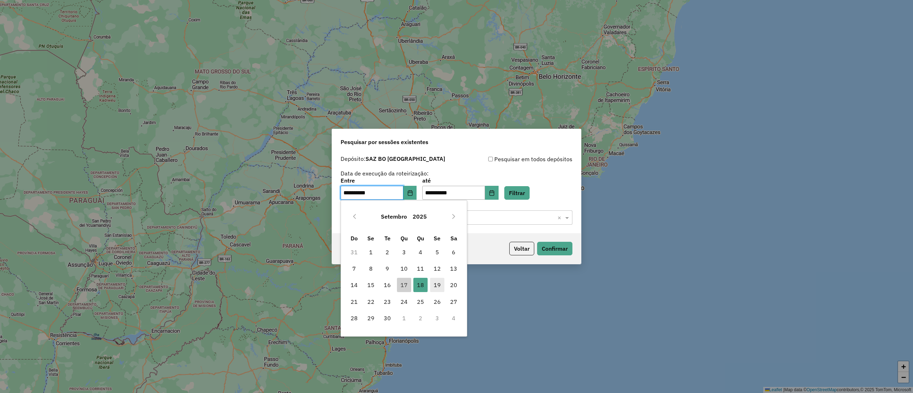
click at [432, 281] on span "19" at bounding box center [437, 285] width 14 height 14
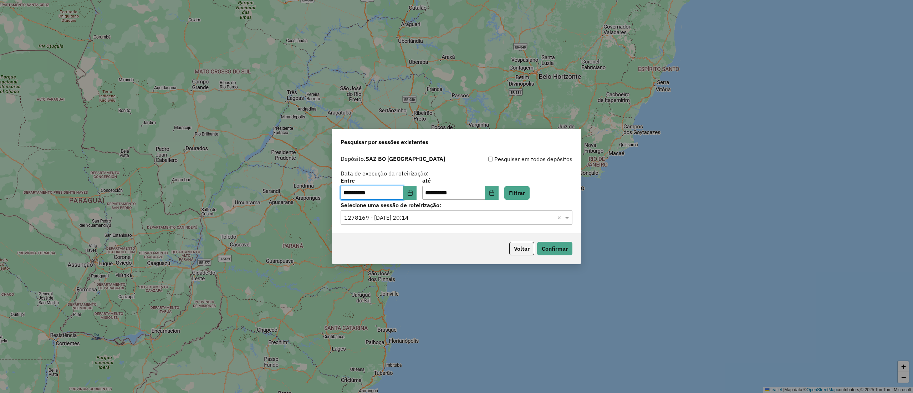
click at [542, 186] on div "**********" at bounding box center [457, 189] width 232 height 22
click at [530, 191] on button "Filtrar" at bounding box center [517, 193] width 25 height 14
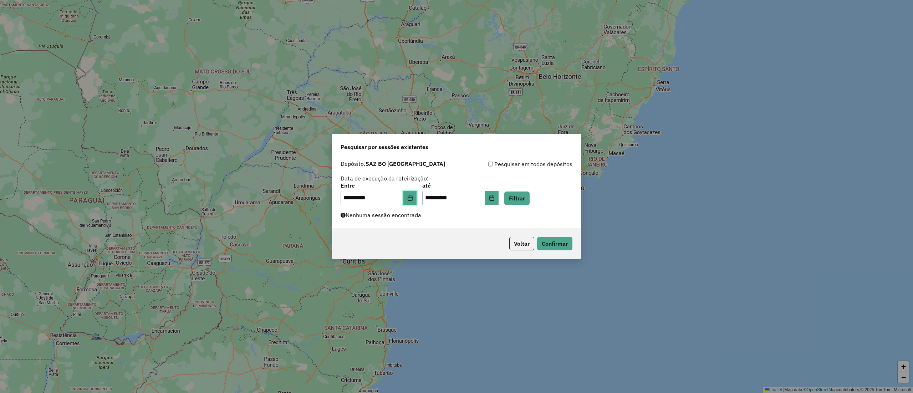
click at [417, 197] on button "Choose Date" at bounding box center [411, 198] width 14 height 14
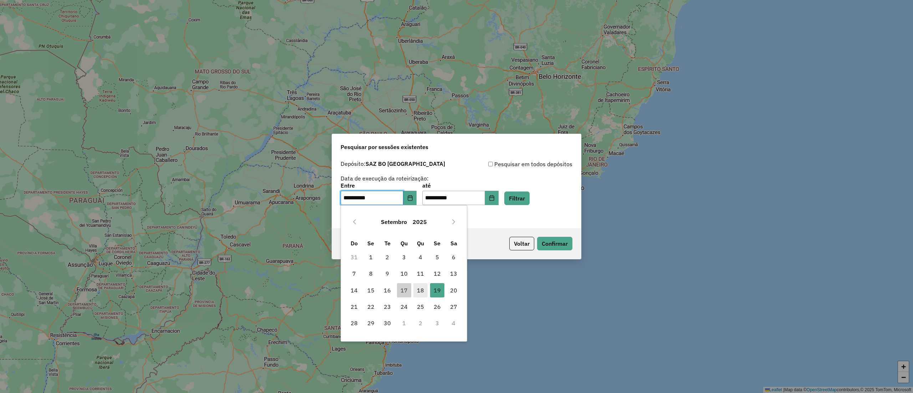
click at [425, 289] on span "18" at bounding box center [421, 290] width 14 height 14
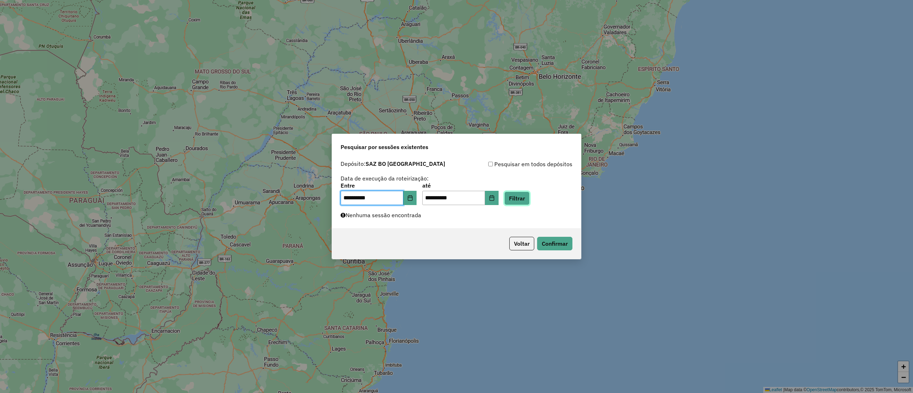
click at [528, 197] on button "Filtrar" at bounding box center [517, 199] width 25 height 14
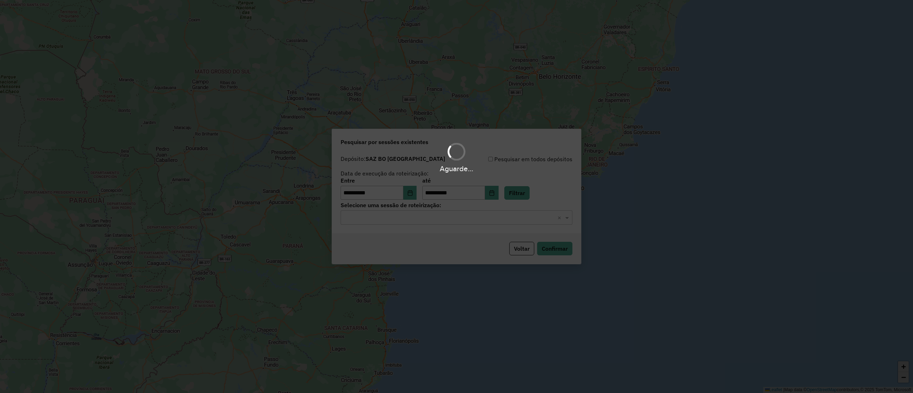
click at [419, 221] on div "Aguarde..." at bounding box center [456, 196] width 913 height 393
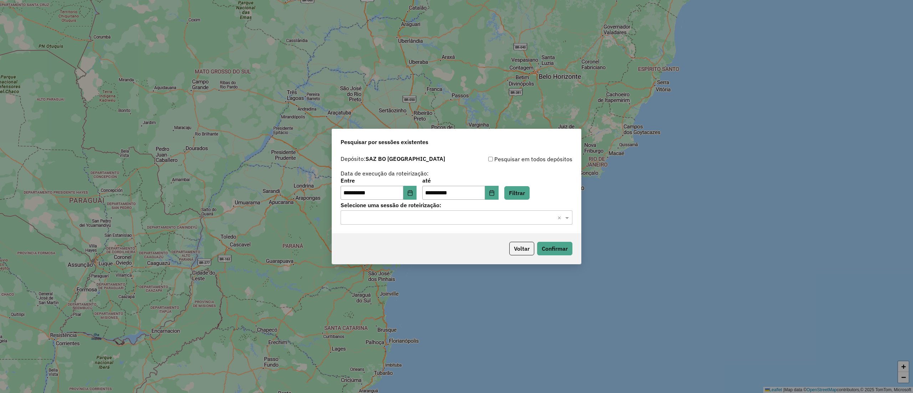
click at [417, 221] on input "text" at bounding box center [449, 218] width 211 height 9
click at [420, 234] on div "1278193 - 18/09/2025 20:24" at bounding box center [456, 239] width 231 height 12
click at [549, 248] on button "Confirmar" at bounding box center [554, 249] width 35 height 14
click at [553, 247] on button "Confirmar" at bounding box center [554, 249] width 35 height 14
click at [527, 259] on div "Voltar Confirmar" at bounding box center [456, 248] width 249 height 31
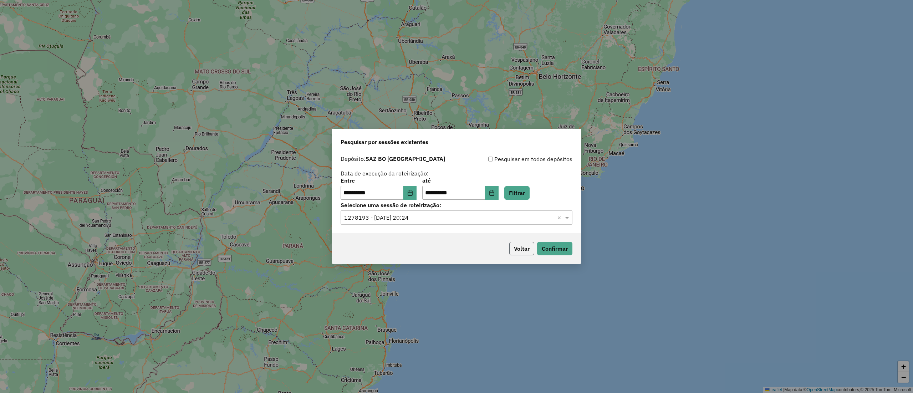
click at [525, 253] on button "Voltar" at bounding box center [522, 249] width 25 height 14
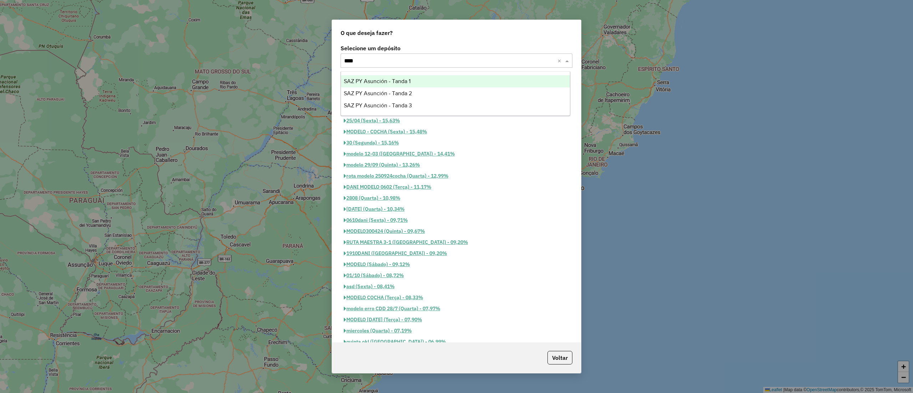
type input "*****"
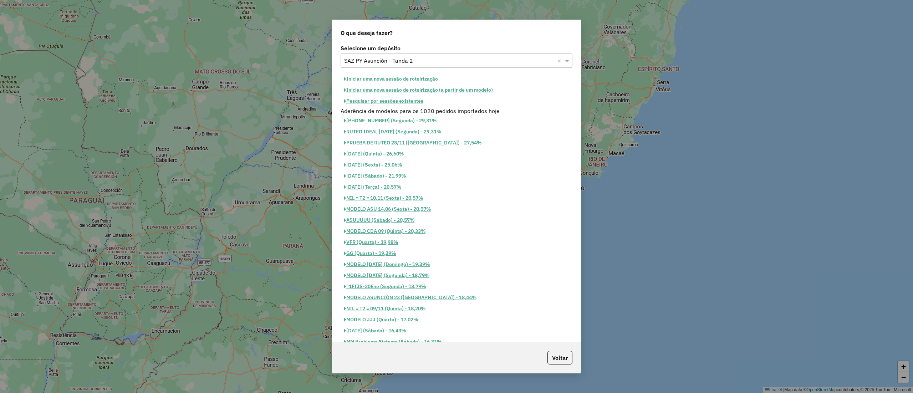
click at [373, 102] on button "Pesquisar por sessões existentes" at bounding box center [384, 101] width 86 height 11
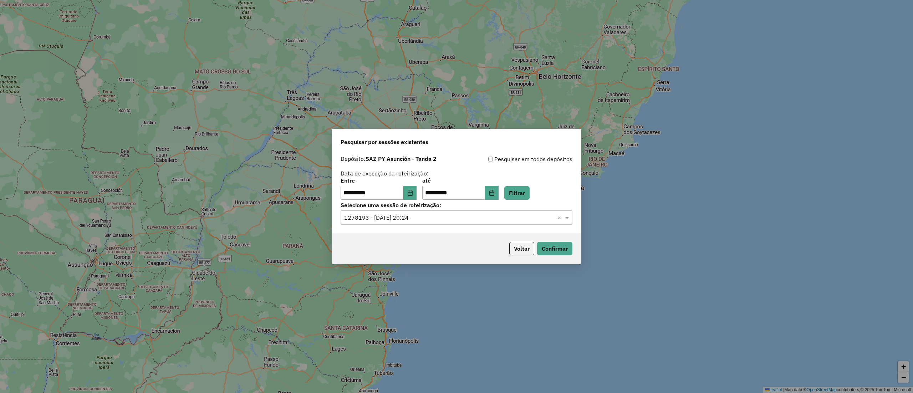
click at [423, 194] on div "**********" at bounding box center [457, 189] width 232 height 22
click at [417, 194] on button "Choose Date" at bounding box center [411, 193] width 14 height 14
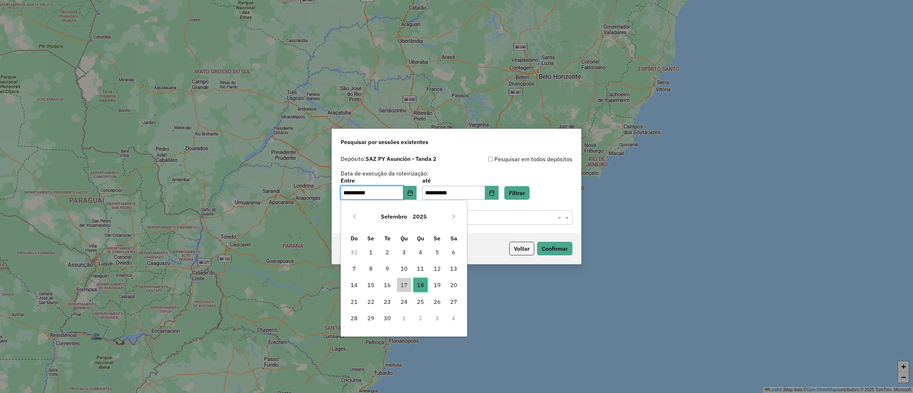
click at [415, 282] on span "18" at bounding box center [421, 285] width 14 height 14
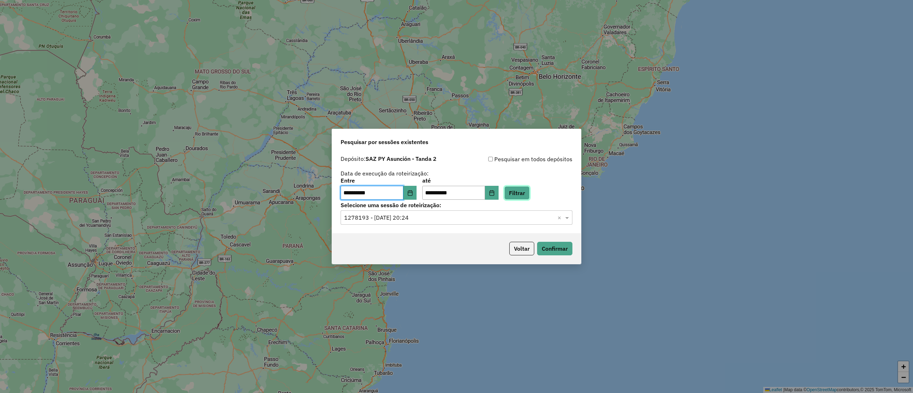
click at [526, 192] on button "Filtrar" at bounding box center [517, 193] width 25 height 14
click at [470, 219] on input "text" at bounding box center [449, 218] width 211 height 9
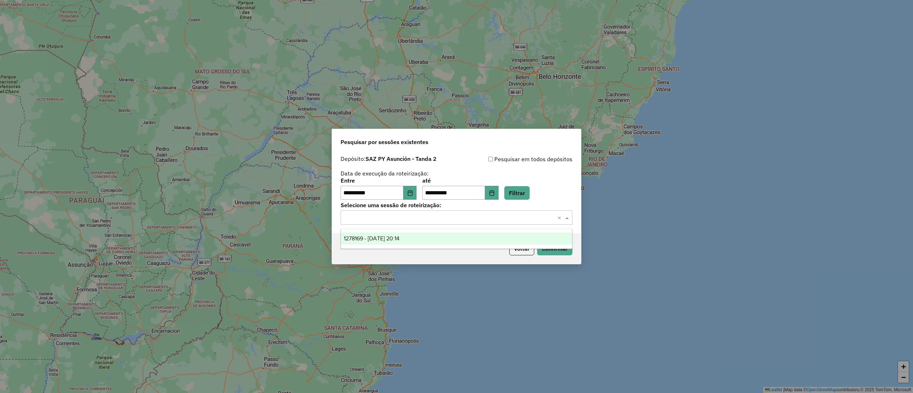
click at [462, 231] on ng-dropdown-panel "1278169 - 18/09/2025 20:14" at bounding box center [457, 239] width 232 height 20
click at [466, 237] on div "1278169 - 18/09/2025 20:14" at bounding box center [456, 239] width 231 height 12
click at [569, 245] on button "Confirmar" at bounding box center [554, 249] width 35 height 14
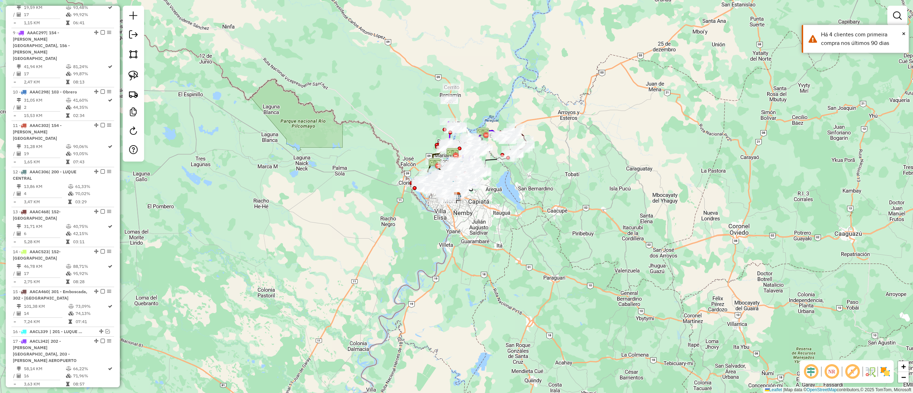
scroll to position [481, 0]
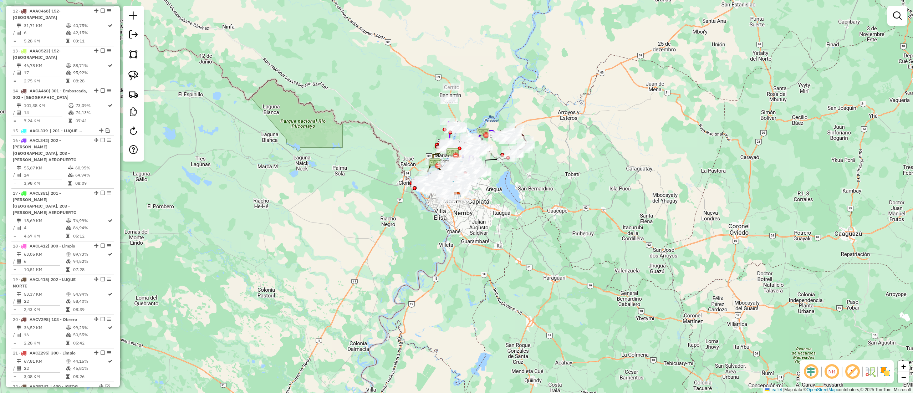
scroll to position [500, 0]
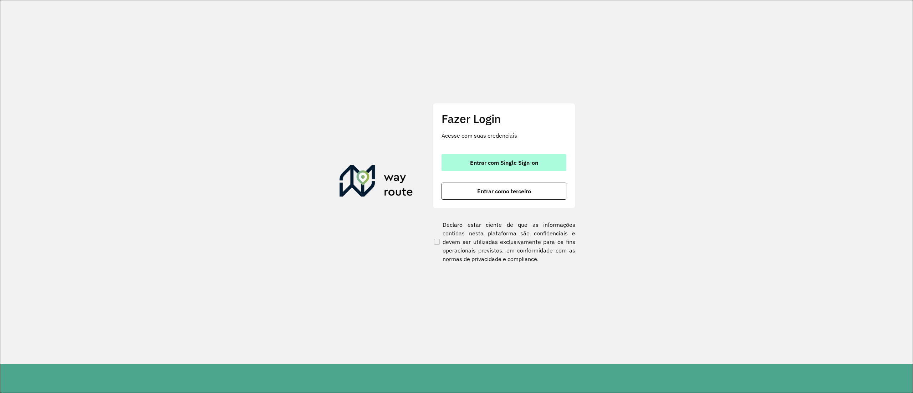
click at [485, 163] on span "Entrar com Single Sign-on" at bounding box center [504, 163] width 68 height 6
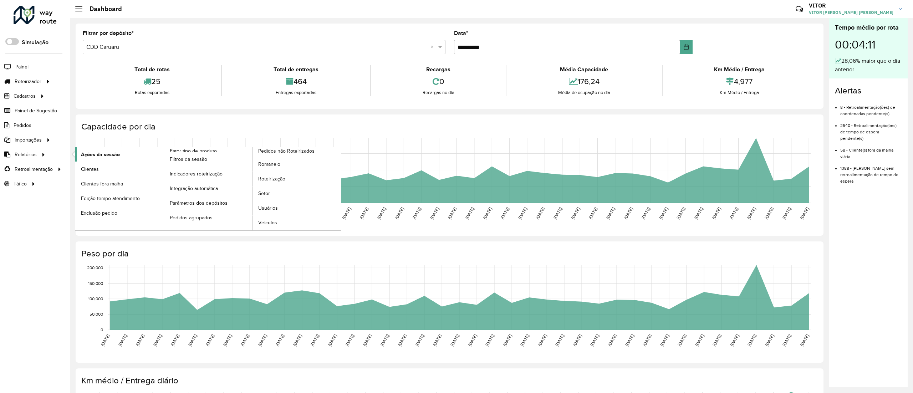
click at [150, 155] on link "Ações da sessão" at bounding box center [119, 154] width 88 height 14
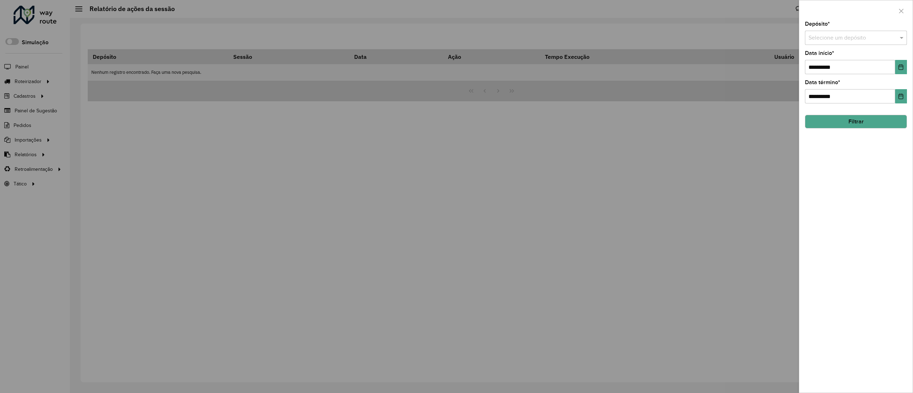
click at [814, 40] on input "text" at bounding box center [849, 38] width 81 height 9
type input "****"
click at [903, 68] on icon "Choose Date" at bounding box center [901, 67] width 5 height 6
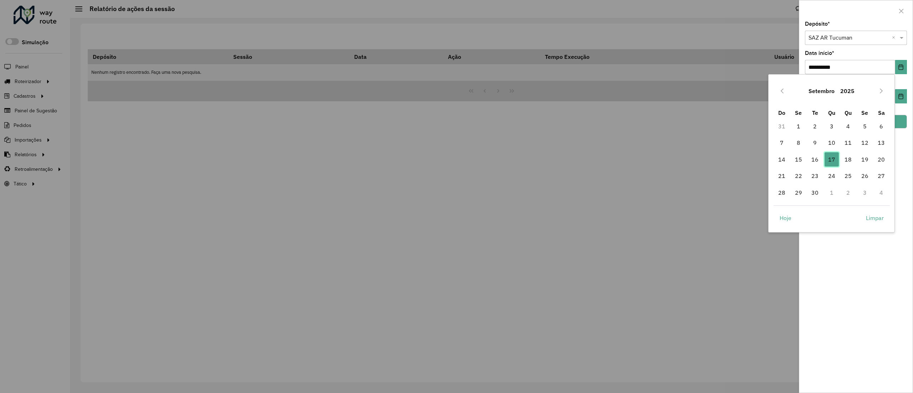
click at [830, 158] on span "17" at bounding box center [832, 159] width 14 height 14
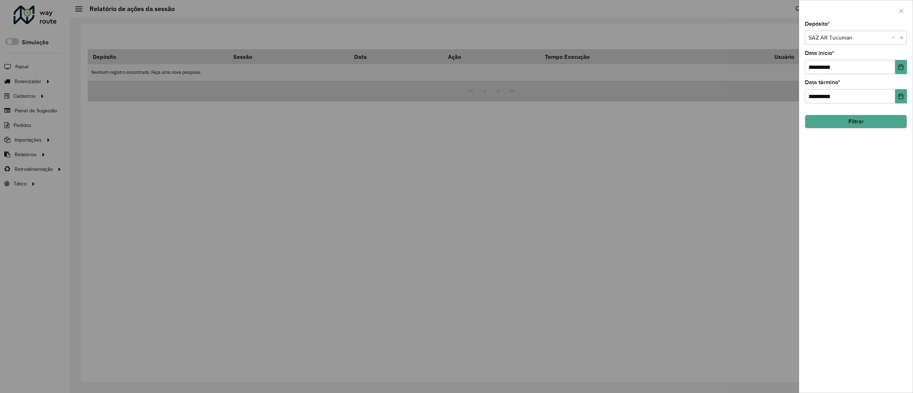
click at [896, 124] on button "Filtrar" at bounding box center [856, 122] width 102 height 14
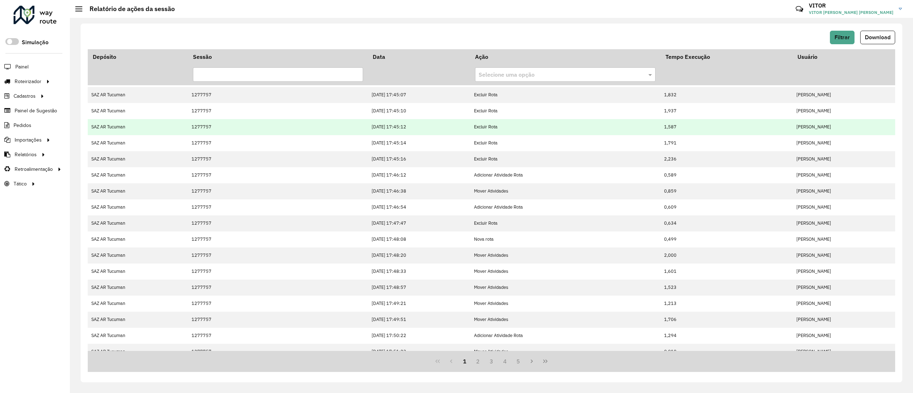
scroll to position [55, 0]
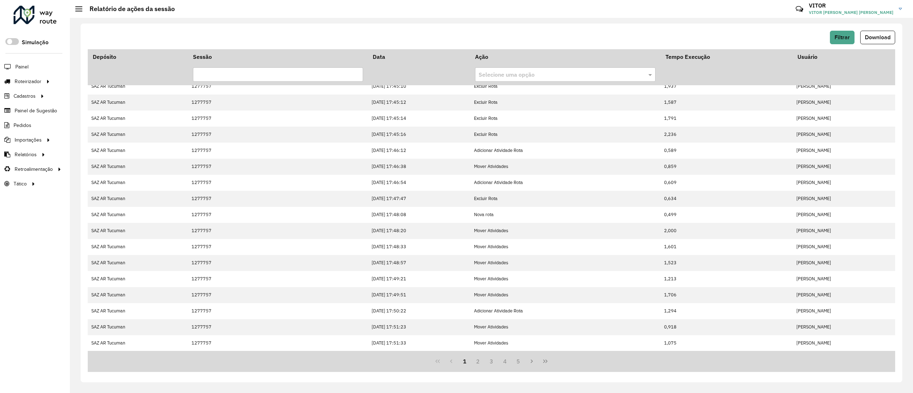
click at [550, 369] on div "1 2 3 4 5" at bounding box center [492, 361] width 808 height 21
click at [547, 367] on button "Last Page" at bounding box center [546, 362] width 14 height 14
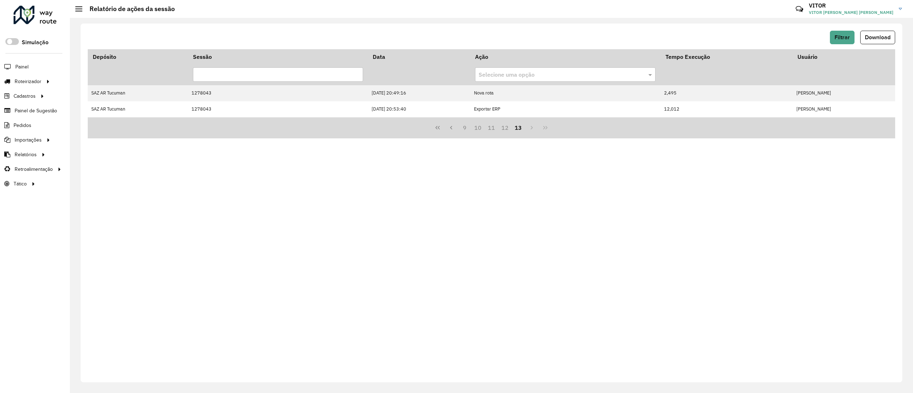
scroll to position [0, 0]
click at [508, 126] on button "12" at bounding box center [505, 128] width 14 height 14
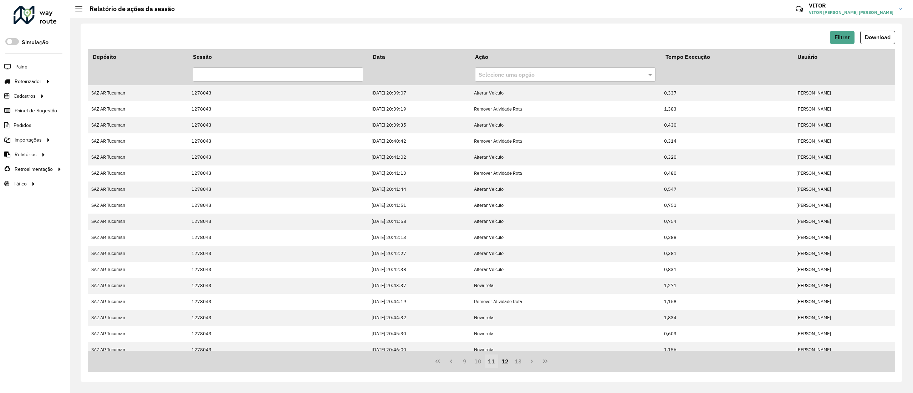
click at [490, 360] on button "11" at bounding box center [492, 362] width 14 height 14
click at [481, 358] on button "10" at bounding box center [478, 362] width 14 height 14
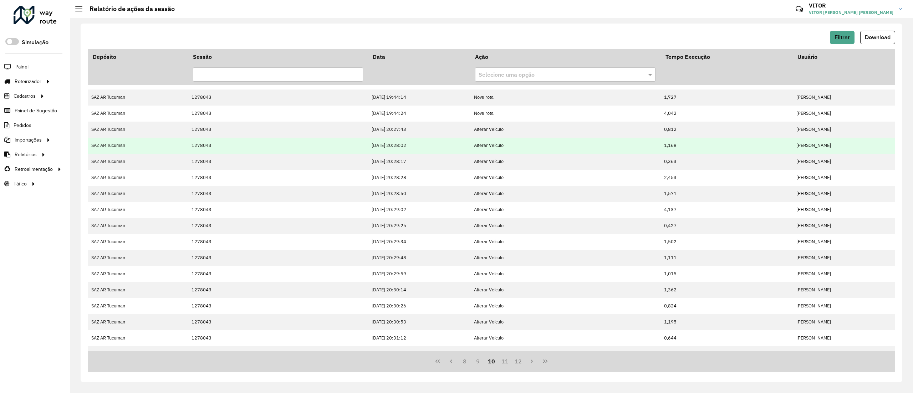
scroll to position [55, 0]
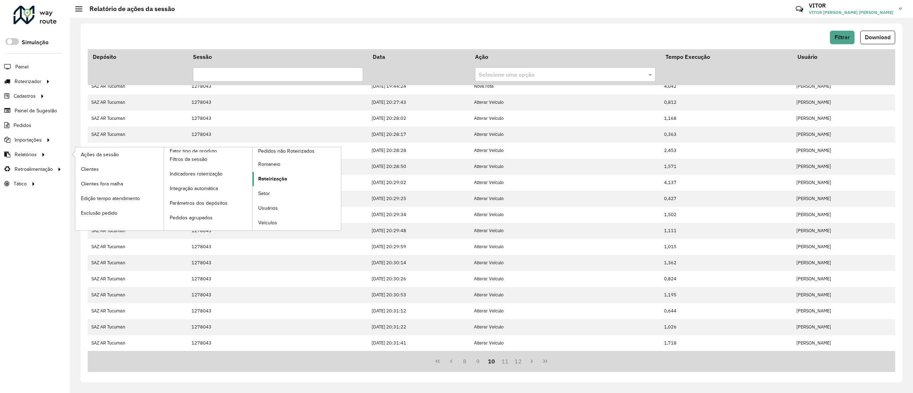
click at [278, 177] on span "Roteirização" at bounding box center [272, 178] width 29 height 7
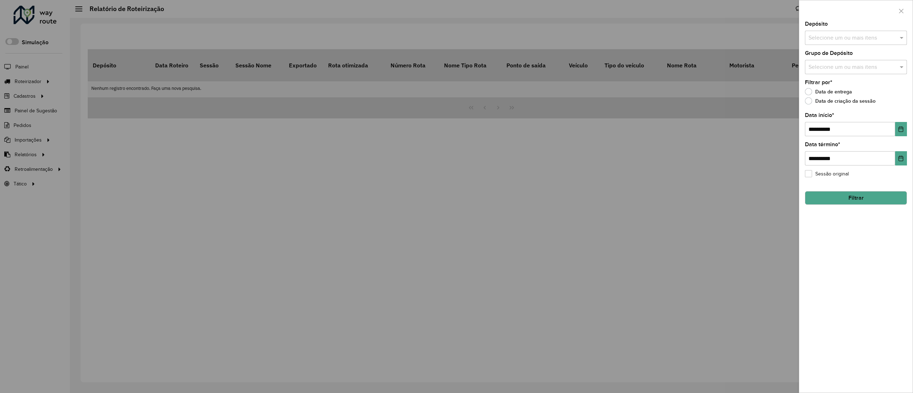
click at [851, 42] on div "Selecione um ou mais itens" at bounding box center [856, 38] width 102 height 14
type input "****"
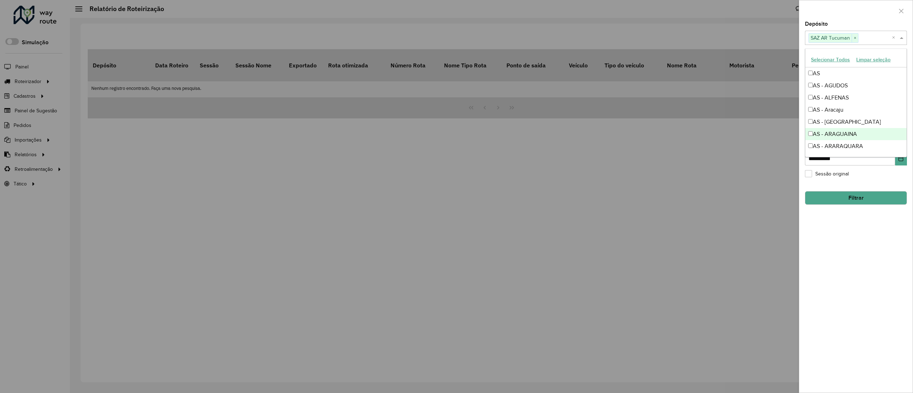
click at [838, 229] on div "**********" at bounding box center [856, 206] width 113 height 371
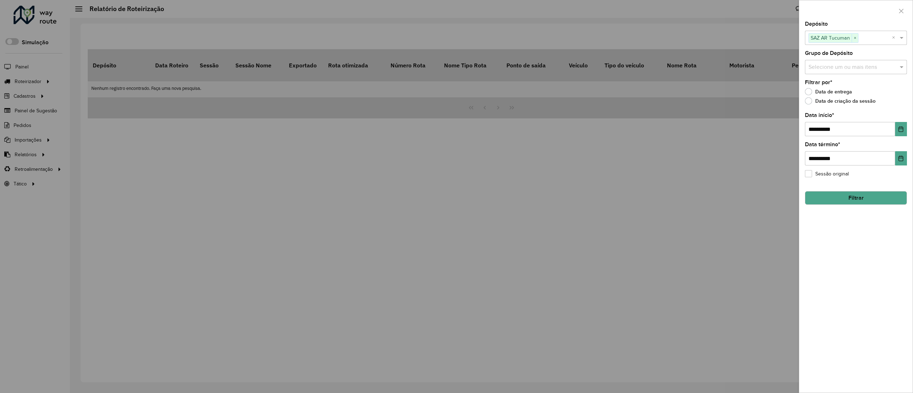
click at [843, 201] on button "Filtrar" at bounding box center [856, 198] width 102 height 14
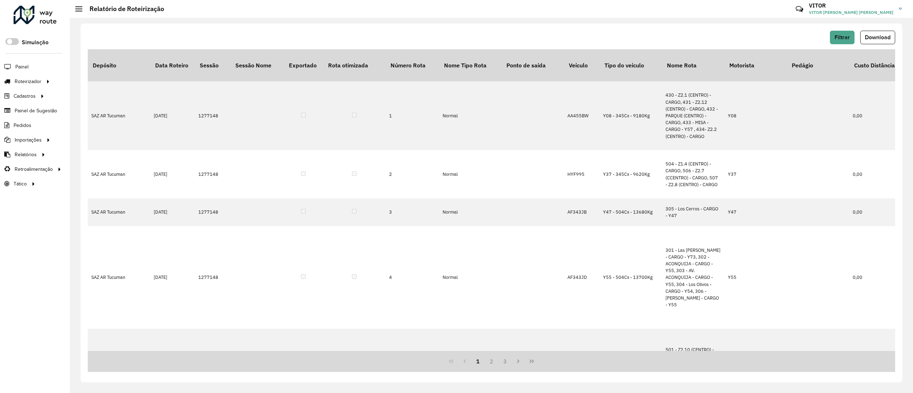
drag, startPoint x: 249, startPoint y: 353, endPoint x: 288, endPoint y: 352, distance: 39.6
click at [288, 352] on div "1 2 3" at bounding box center [492, 361] width 808 height 21
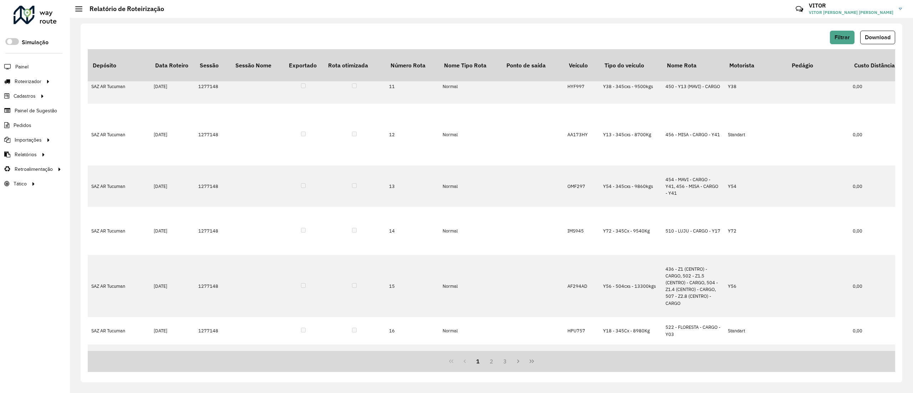
scroll to position [647, 0]
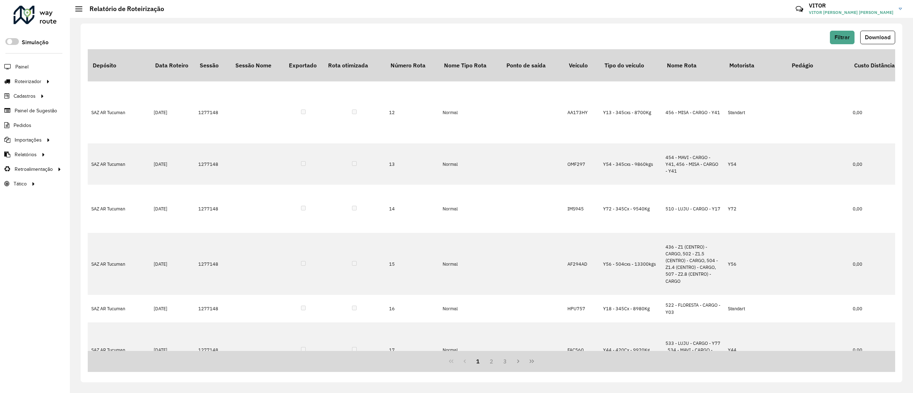
click at [540, 354] on div "1 2 3" at bounding box center [492, 361] width 808 height 21
click at [532, 358] on button "Last Page" at bounding box center [532, 362] width 14 height 14
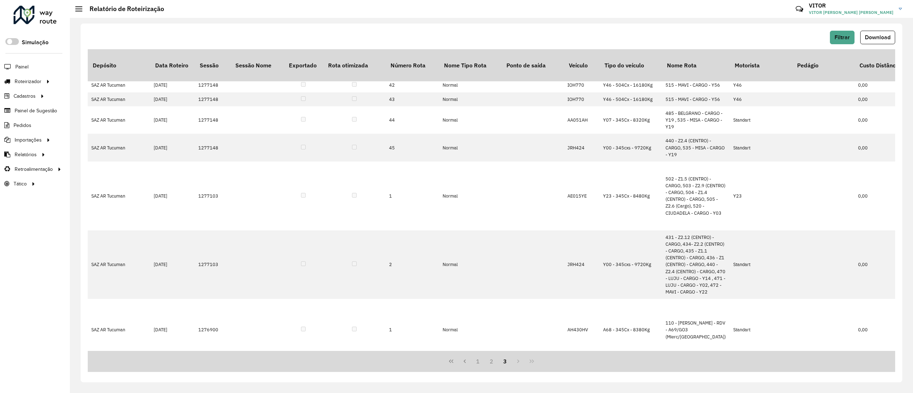
scroll to position [0, 0]
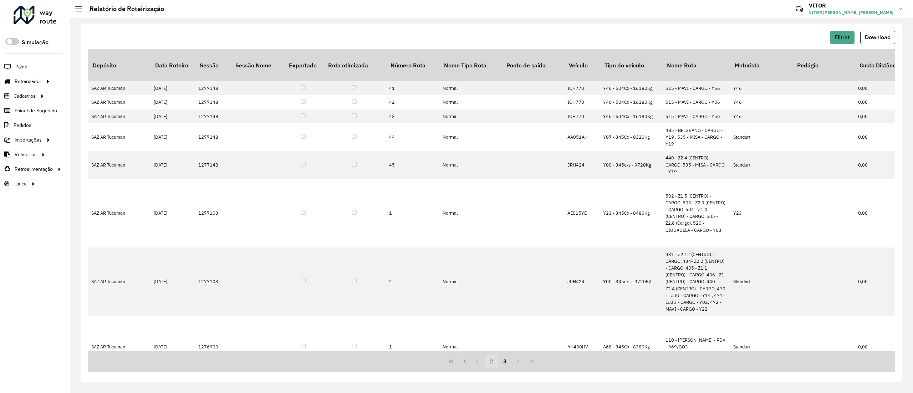
click at [492, 365] on button "2" at bounding box center [492, 362] width 14 height 14
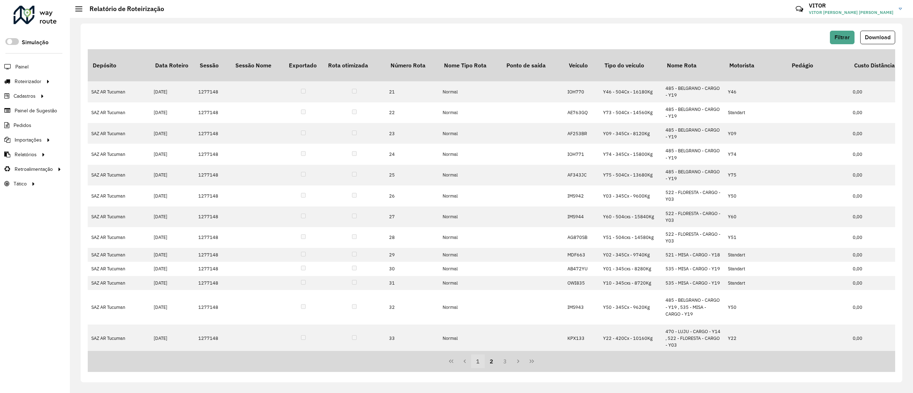
click at [476, 359] on button "1" at bounding box center [478, 362] width 14 height 14
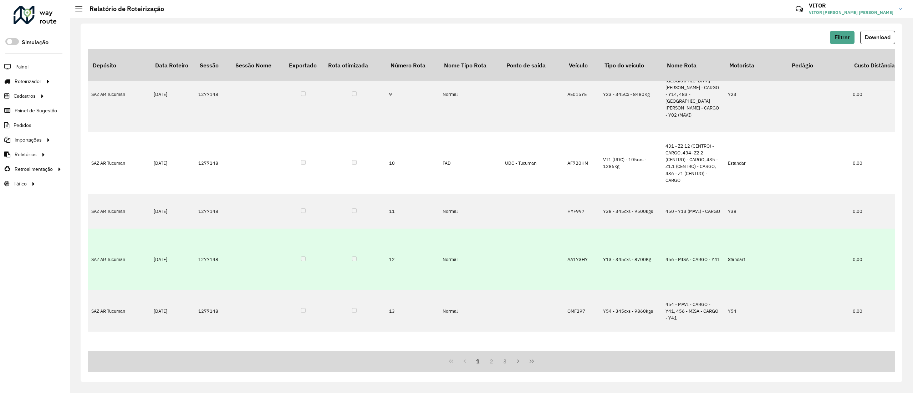
scroll to position [647, 0]
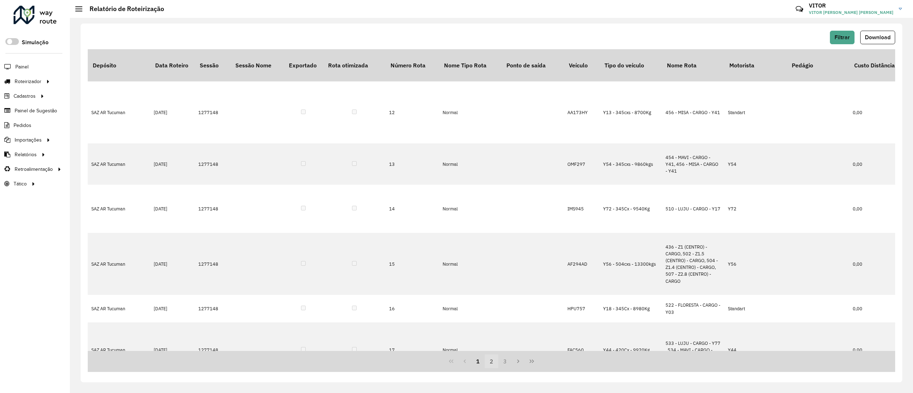
click at [487, 359] on button "2" at bounding box center [492, 362] width 14 height 14
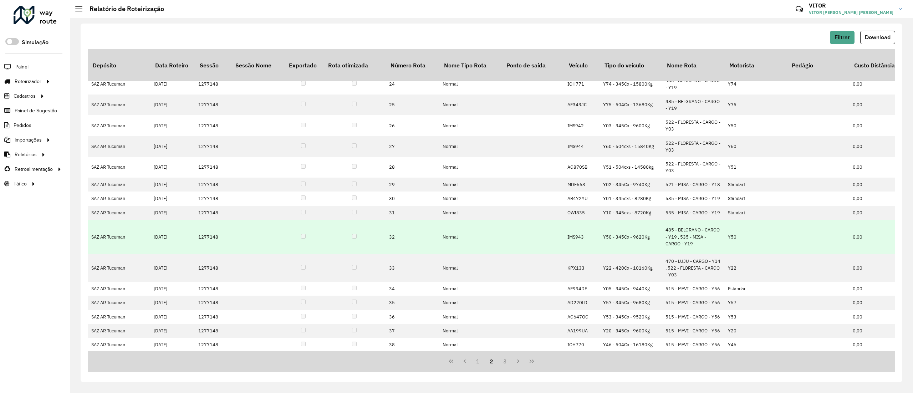
scroll to position [92, 0]
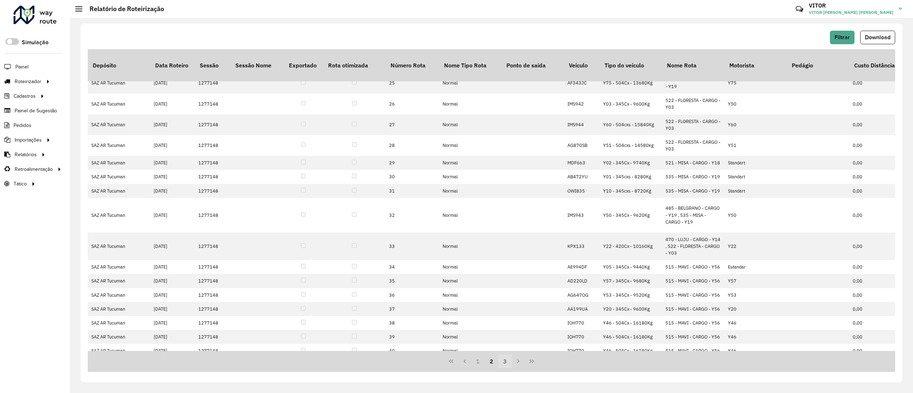
click at [502, 356] on button "3" at bounding box center [505, 362] width 14 height 14
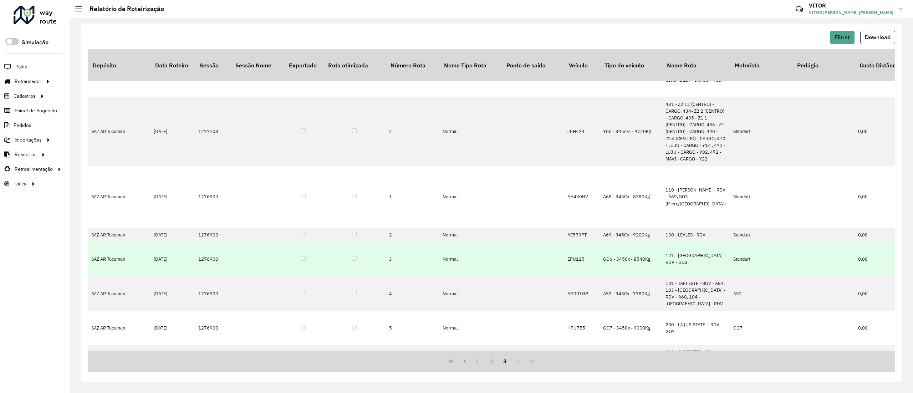
scroll to position [228, 0]
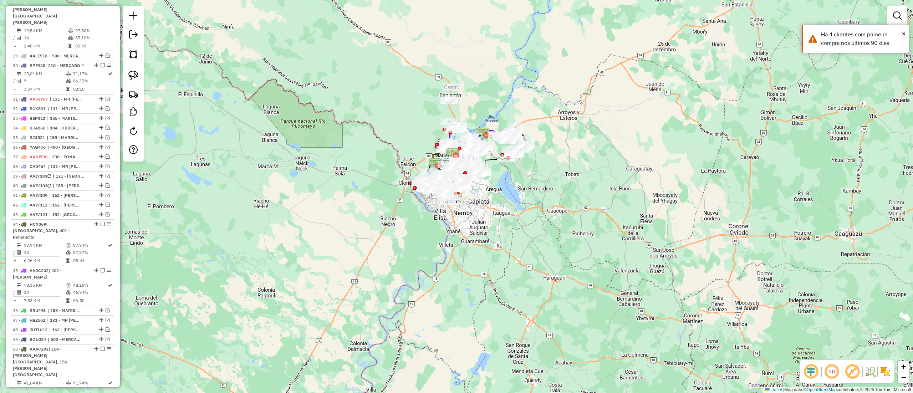
scroll to position [1427, 0]
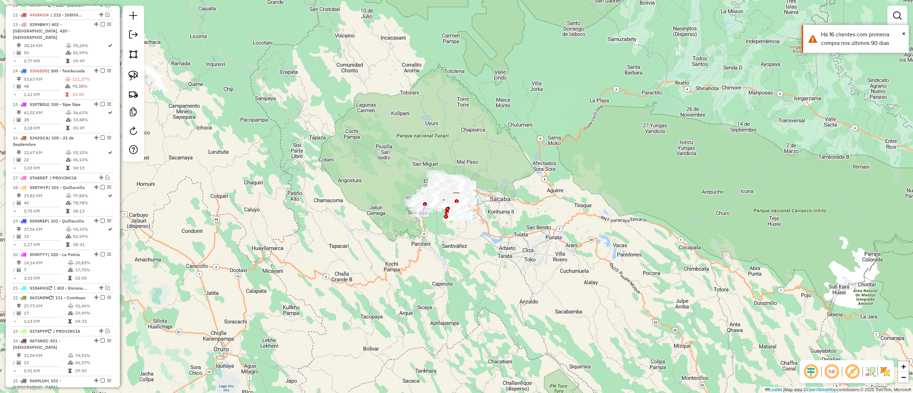
scroll to position [147, 0]
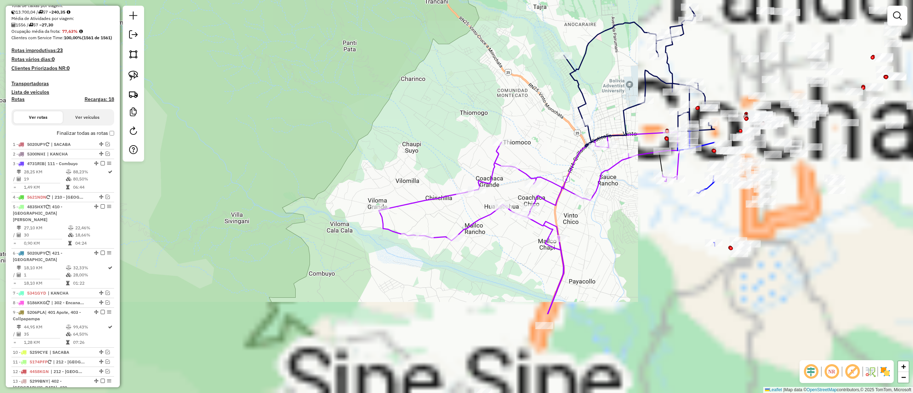
drag, startPoint x: 515, startPoint y: 176, endPoint x: 269, endPoint y: 81, distance: 263.3
click at [270, 80] on div "Janela de atendimento Grade de atendimento Capacidade Transportadoras Veículos …" at bounding box center [456, 196] width 913 height 393
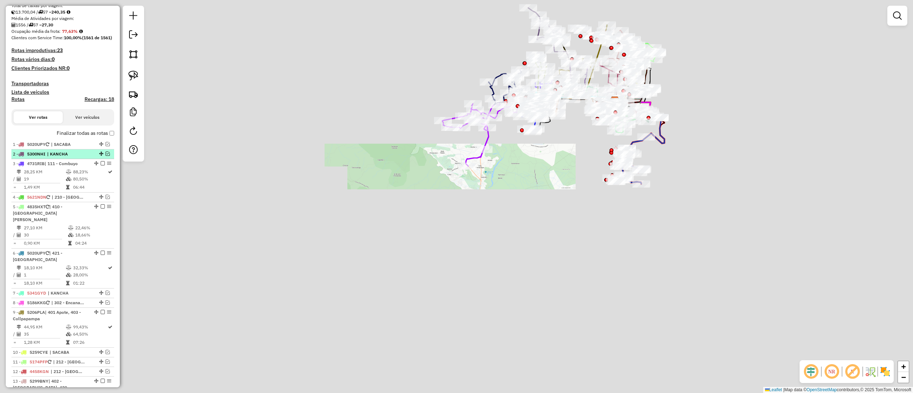
scroll to position [0, 0]
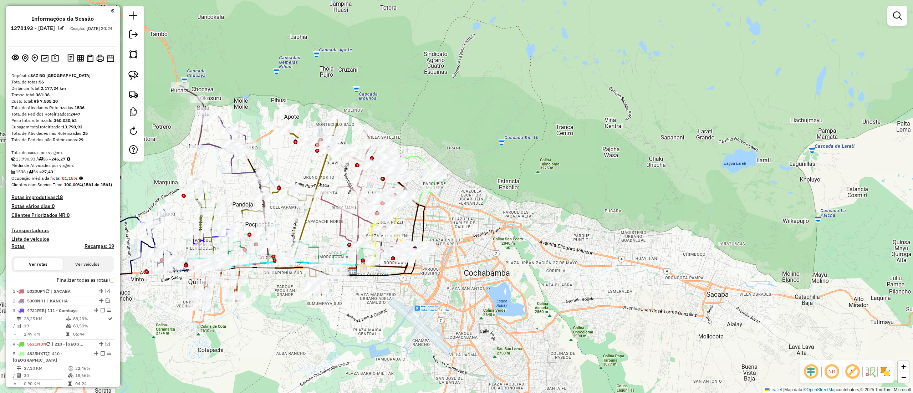
click at [401, 79] on div "Janela de atendimento Grade de atendimento Capacidade Transportadoras Veículos …" at bounding box center [456, 196] width 913 height 393
